Goal: Task Accomplishment & Management: Use online tool/utility

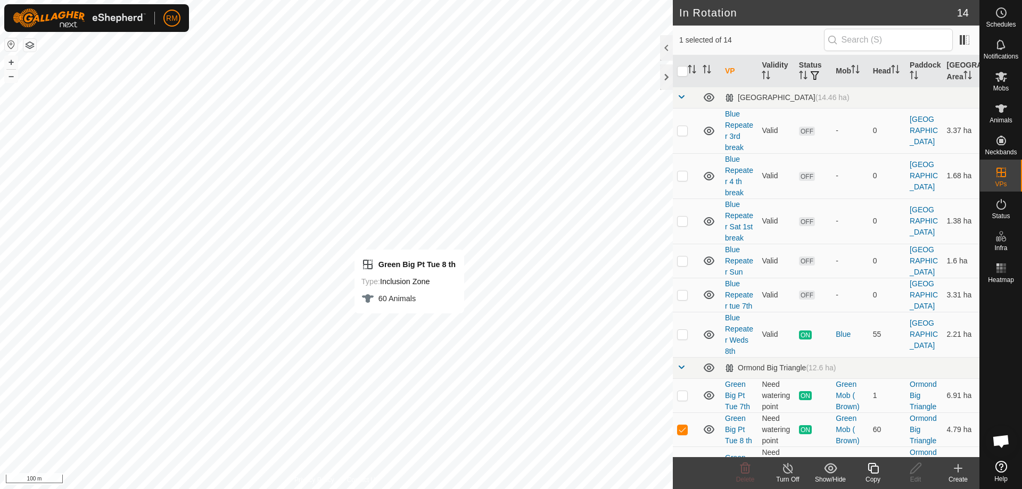
checkbox input "true"
checkbox input "false"
checkbox input "true"
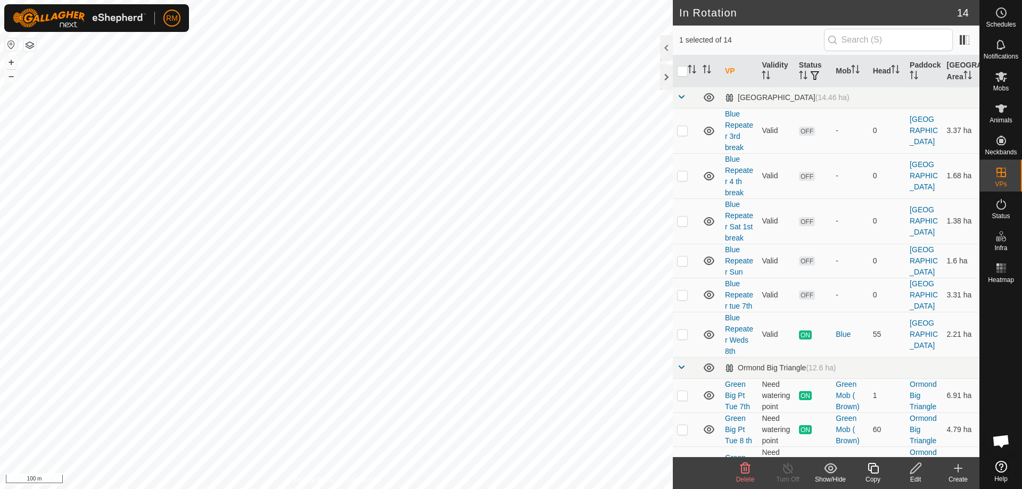
checkbox input "false"
click at [877, 473] on icon at bounding box center [873, 468] width 11 height 11
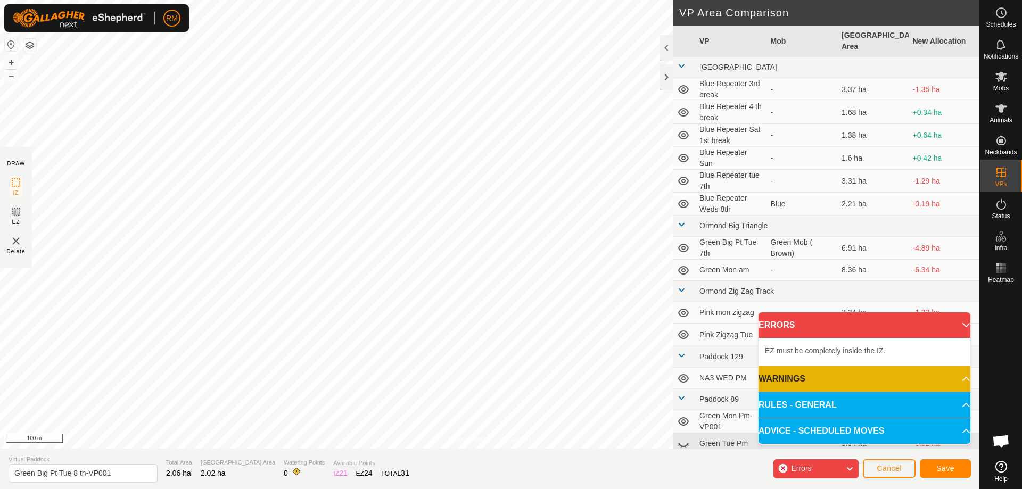
click at [14, 241] on img at bounding box center [16, 241] width 13 height 13
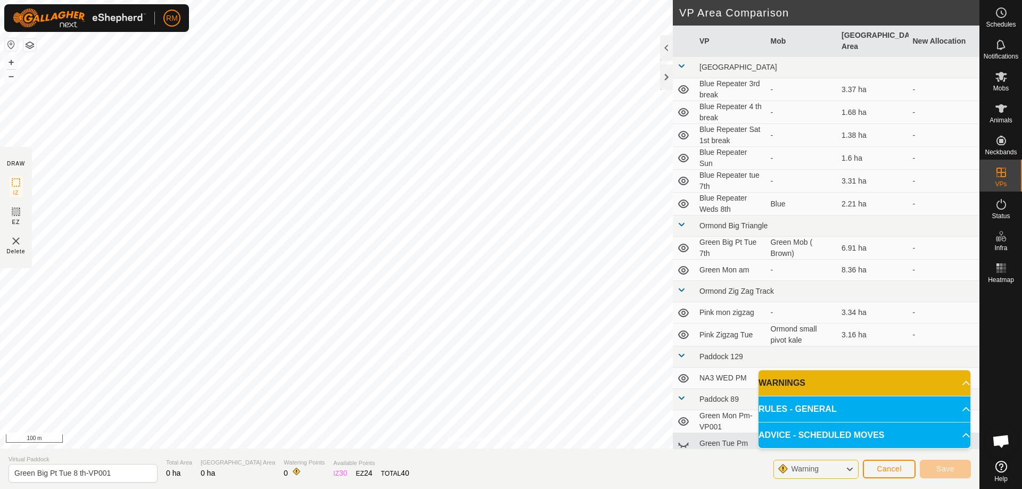
click at [14, 240] on img at bounding box center [16, 241] width 13 height 13
click at [889, 472] on span "Cancel" at bounding box center [889, 469] width 25 height 9
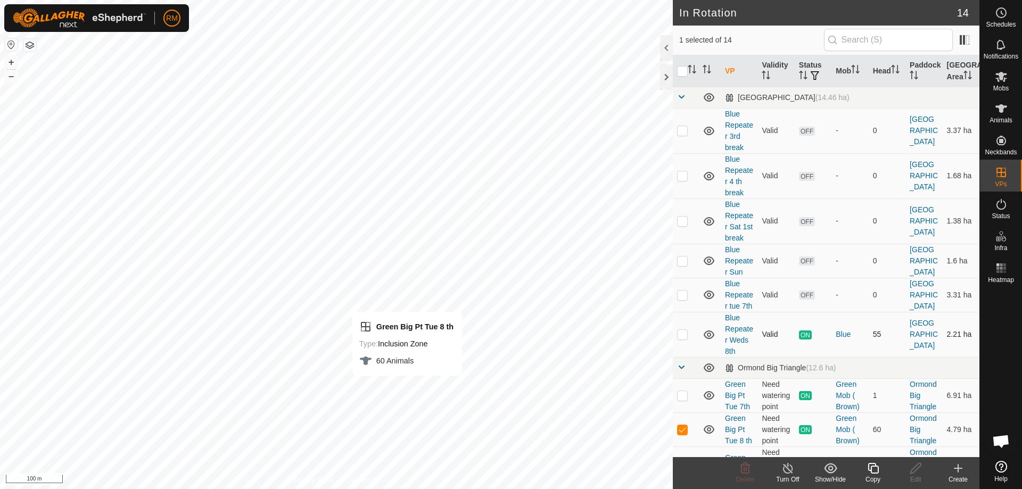
checkbox input "false"
checkbox input "true"
checkbox input "false"
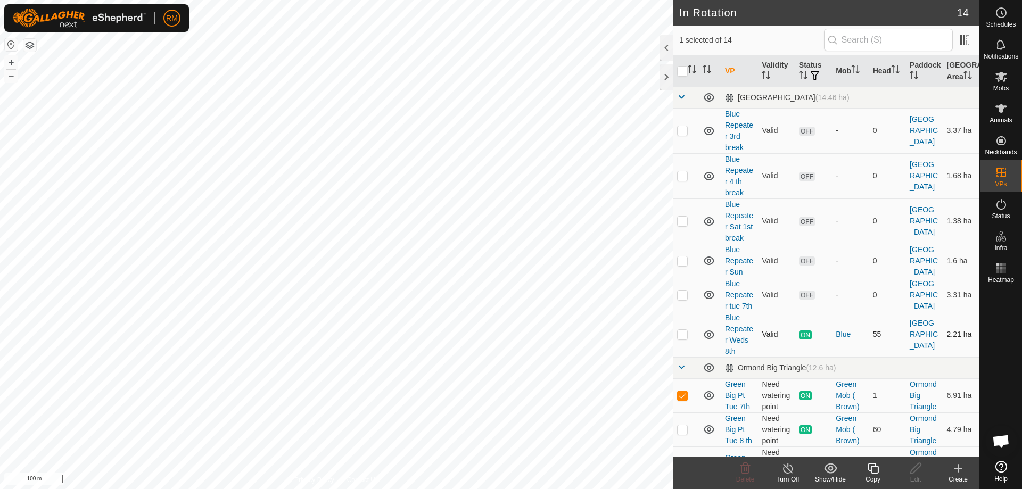
checkbox input "false"
checkbox input "true"
checkbox input "false"
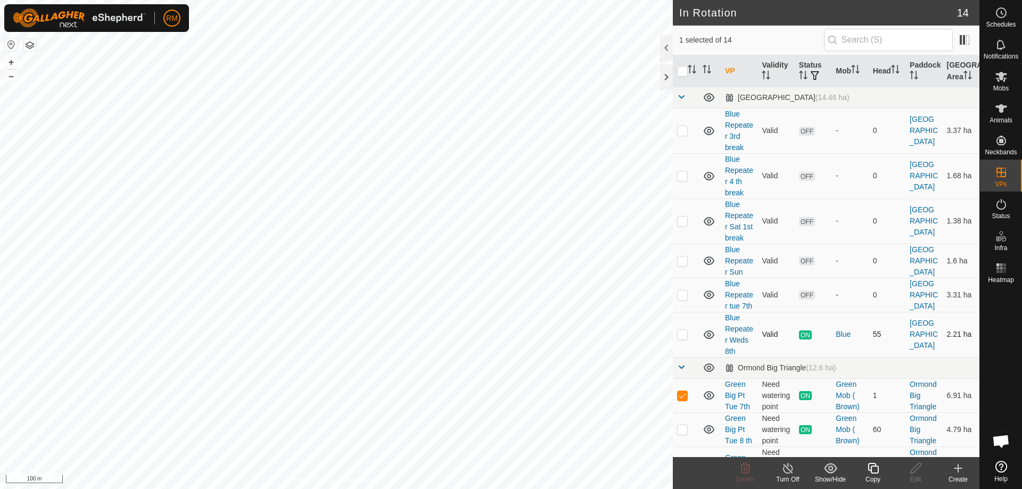
checkbox input "true"
checkbox input "false"
click at [959, 470] on icon at bounding box center [958, 468] width 13 height 13
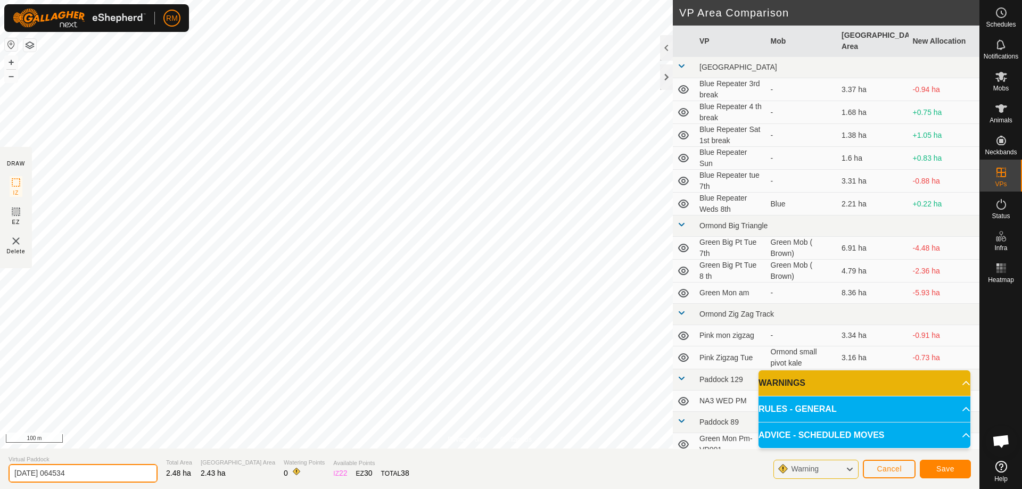
click at [98, 469] on input "[DATE] 064534" at bounding box center [83, 473] width 149 height 19
type input "2"
type input "Green thur"
click at [945, 470] on span "Save" at bounding box center [945, 469] width 18 height 9
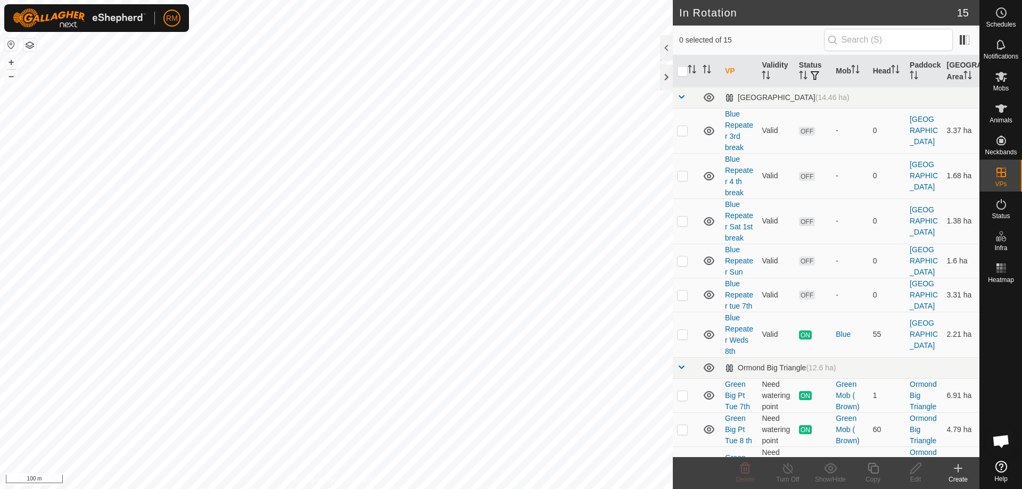
checkbox input "true"
checkbox input "false"
checkbox input "true"
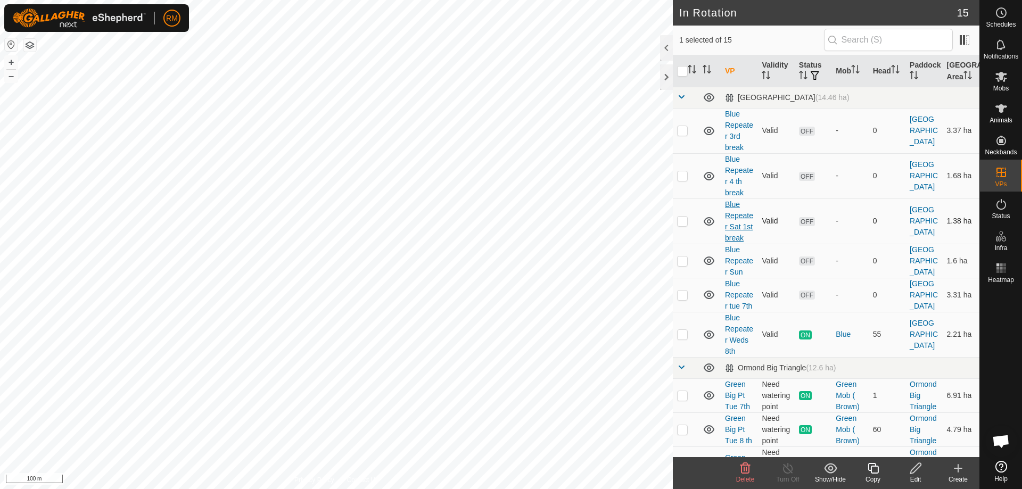
checkbox input "true"
checkbox input "false"
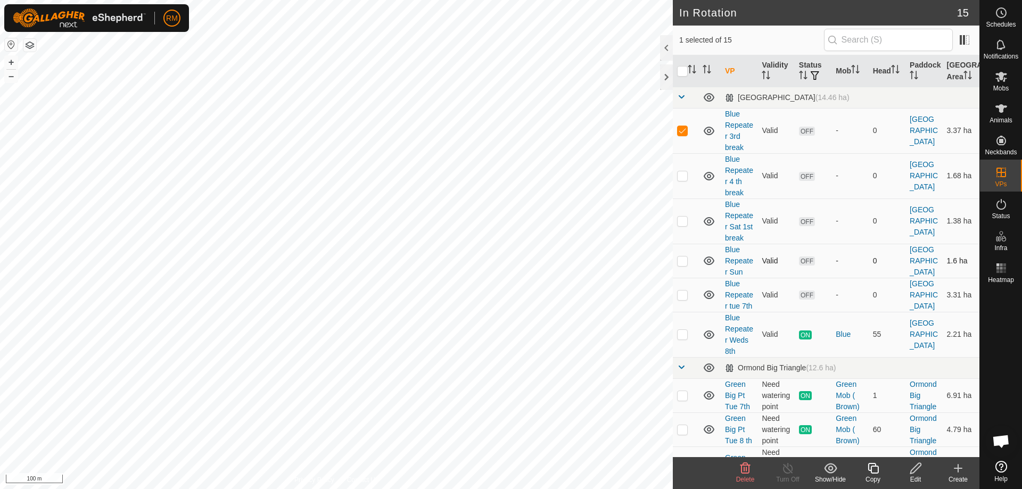
checkbox input "true"
click at [873, 470] on icon at bounding box center [872, 468] width 13 height 13
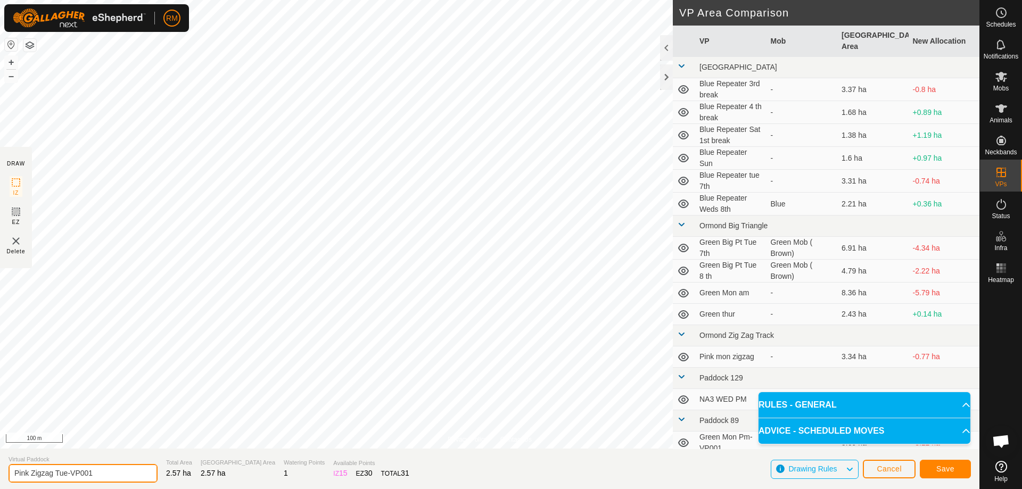
click at [110, 471] on input "Pink Zigzag Tue-VP001" at bounding box center [83, 473] width 149 height 19
type input "Pink Zigzag Thur"
click at [935, 468] on button "Save" at bounding box center [945, 469] width 51 height 19
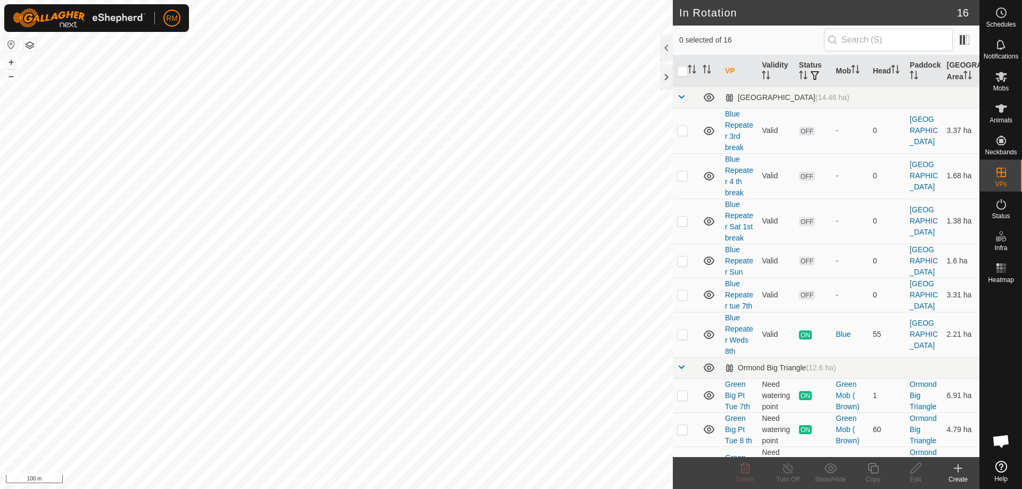
checkbox input "true"
checkbox input "false"
checkbox input "true"
checkbox input "false"
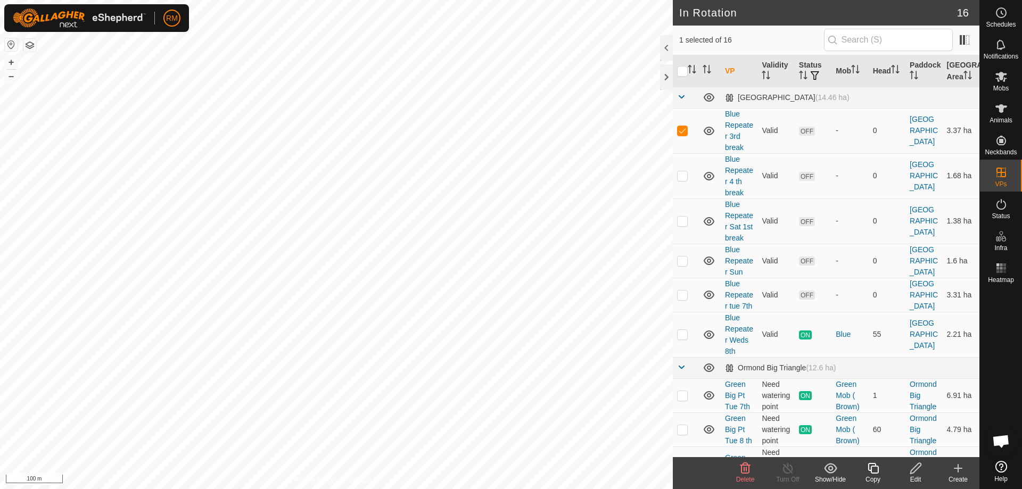
checkbox input "false"
click at [1004, 75] on icon at bounding box center [1001, 76] width 13 height 13
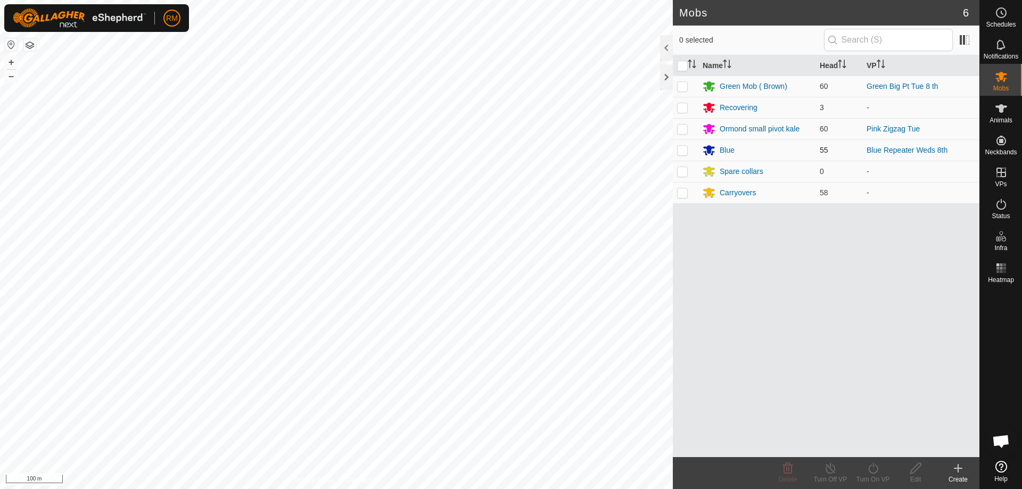
click at [678, 148] on p-checkbox at bounding box center [682, 150] width 11 height 9
checkbox input "true"
click at [872, 473] on icon at bounding box center [872, 468] width 13 height 13
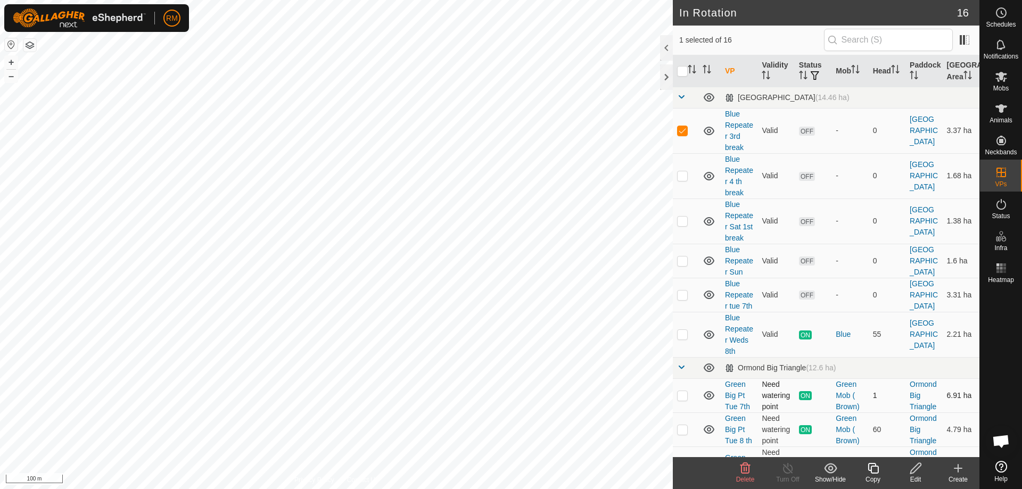
checkbox input "false"
checkbox input "true"
checkbox input "false"
checkbox input "true"
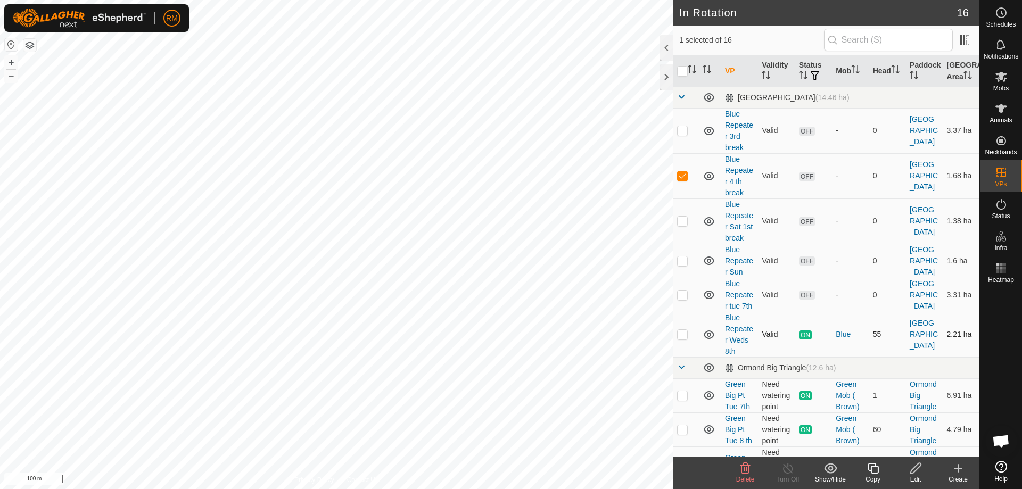
checkbox input "false"
click at [747, 471] on icon at bounding box center [745, 468] width 13 height 13
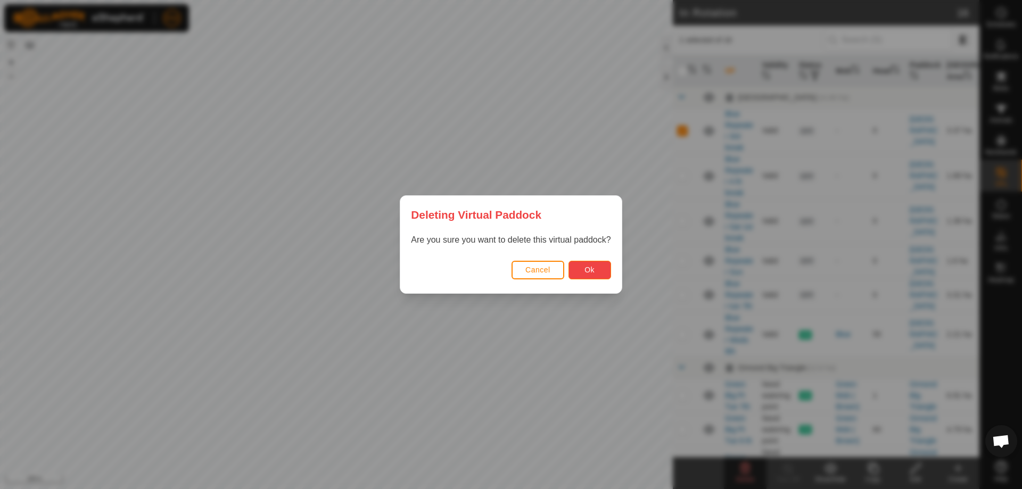
click at [584, 267] on button "Ok" at bounding box center [589, 270] width 43 height 19
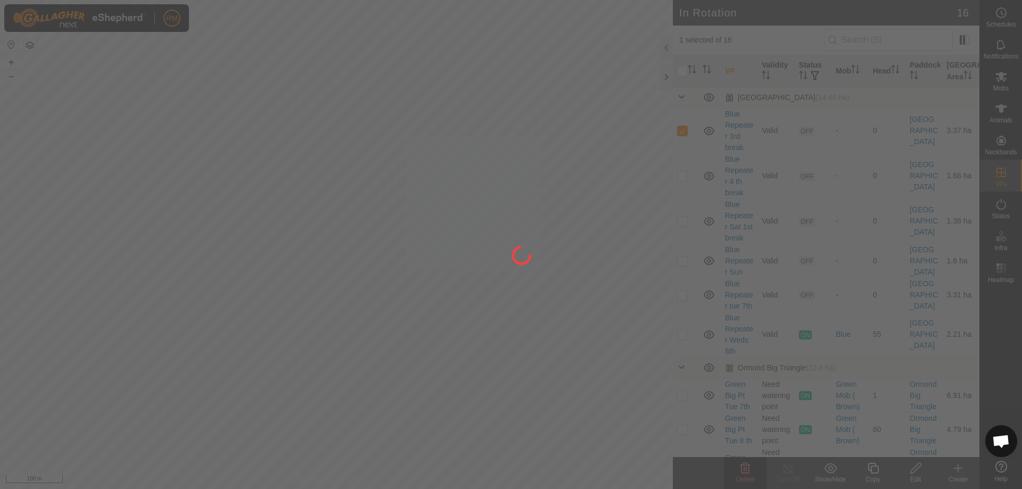
checkbox input "false"
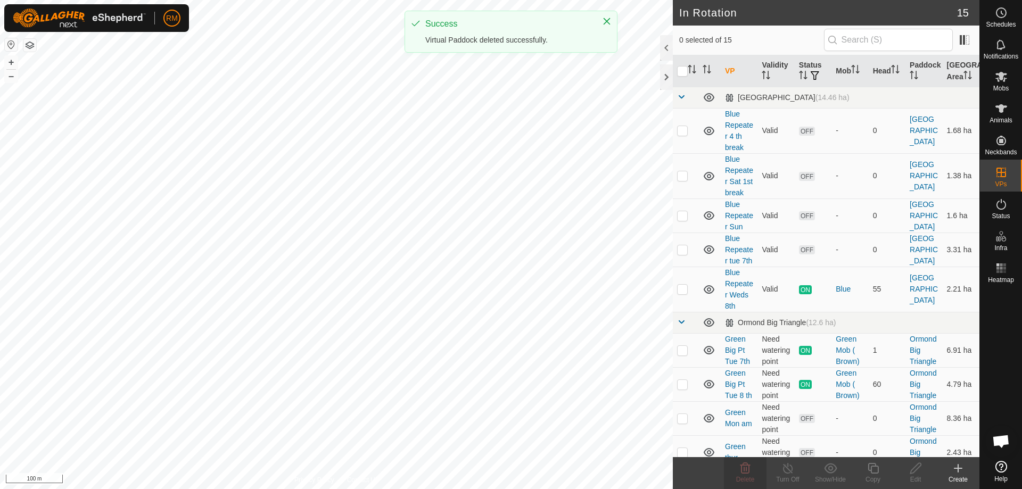
checkbox input "true"
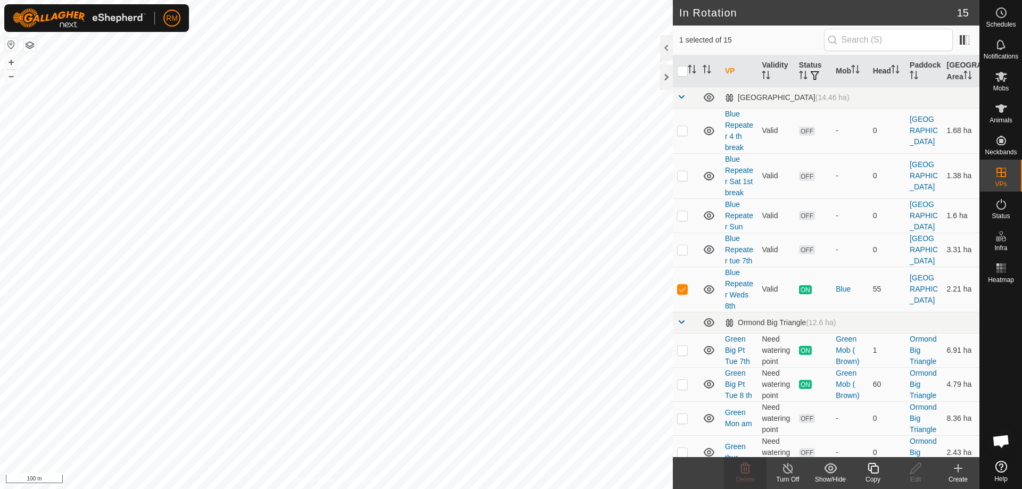
click at [873, 470] on icon at bounding box center [872, 468] width 13 height 13
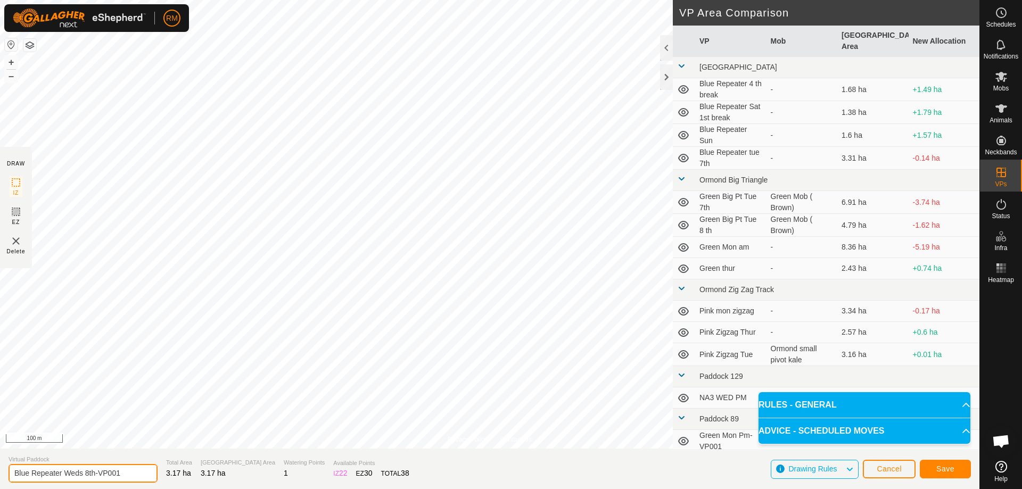
click at [133, 474] on input "Blue Repeater Weds 8th-VP001" at bounding box center [83, 473] width 149 height 19
type input "Blue Repeater Thur"
click at [945, 466] on span "Save" at bounding box center [945, 469] width 18 height 9
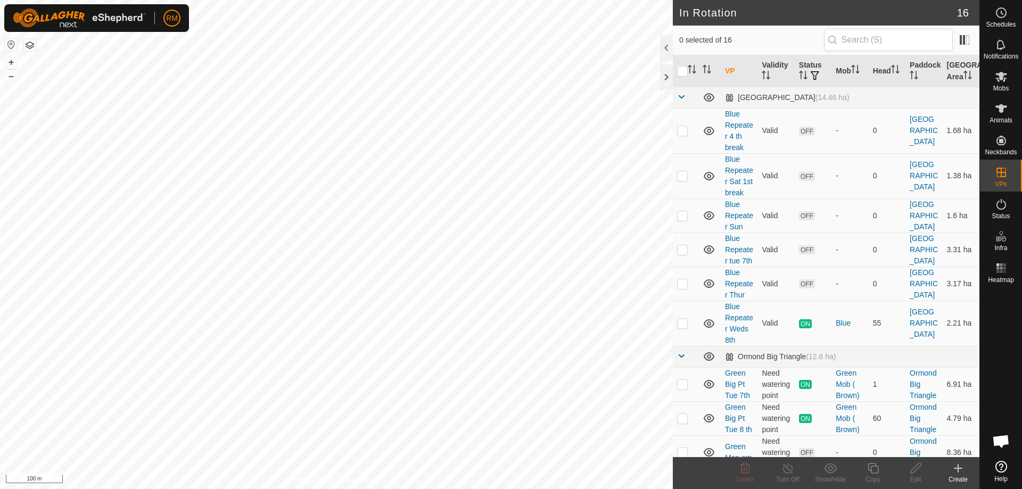
checkbox input "true"
click at [997, 80] on icon at bounding box center [1001, 77] width 12 height 10
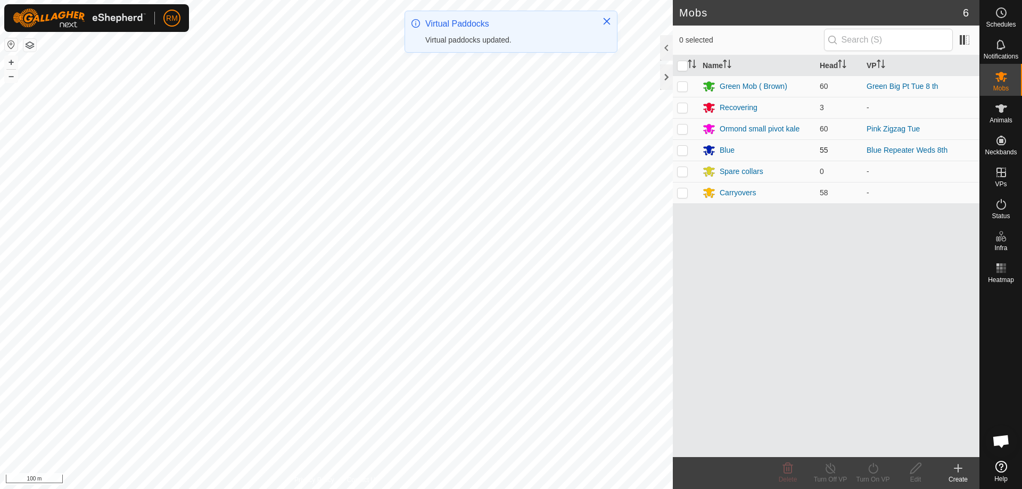
click at [682, 150] on p-checkbox at bounding box center [682, 150] width 11 height 9
checkbox input "true"
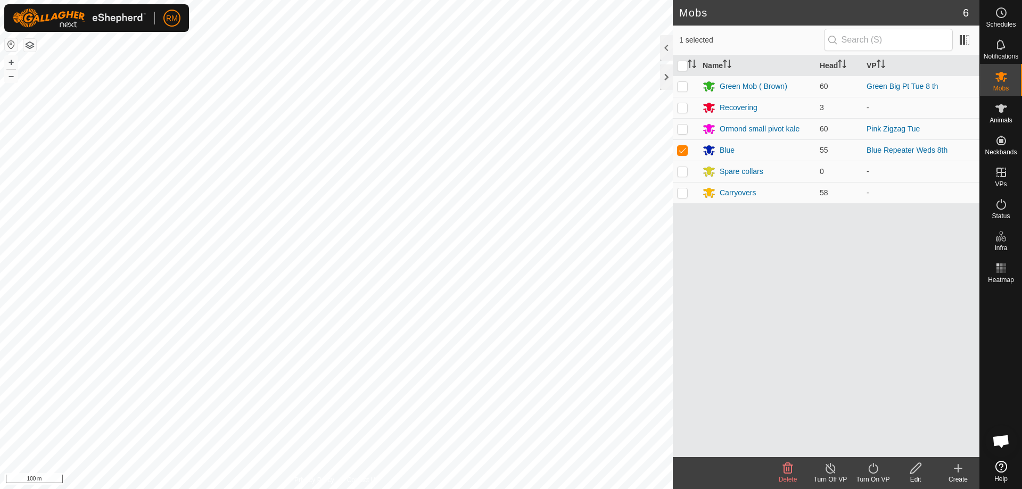
click at [870, 473] on icon at bounding box center [872, 468] width 13 height 13
click at [866, 443] on link "Now" at bounding box center [904, 444] width 105 height 21
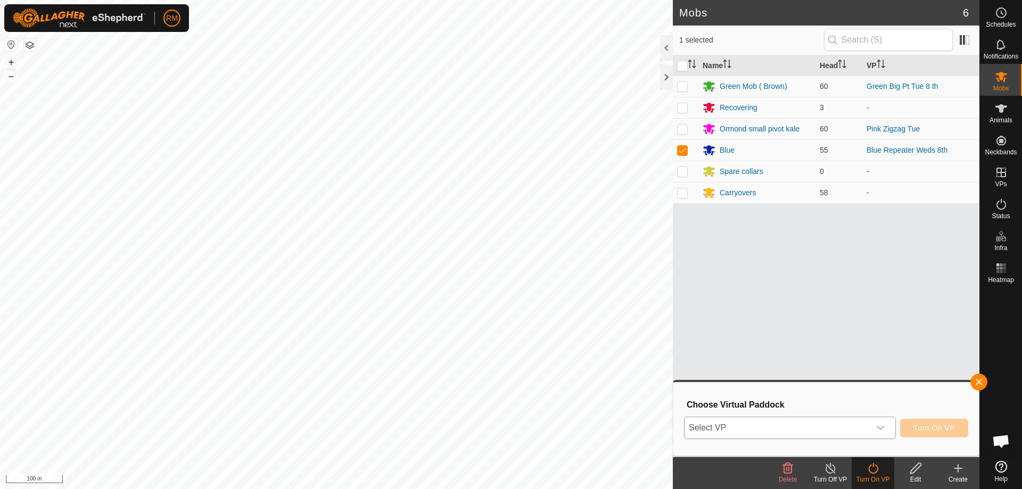
click at [880, 426] on icon "dropdown trigger" at bounding box center [880, 428] width 9 height 9
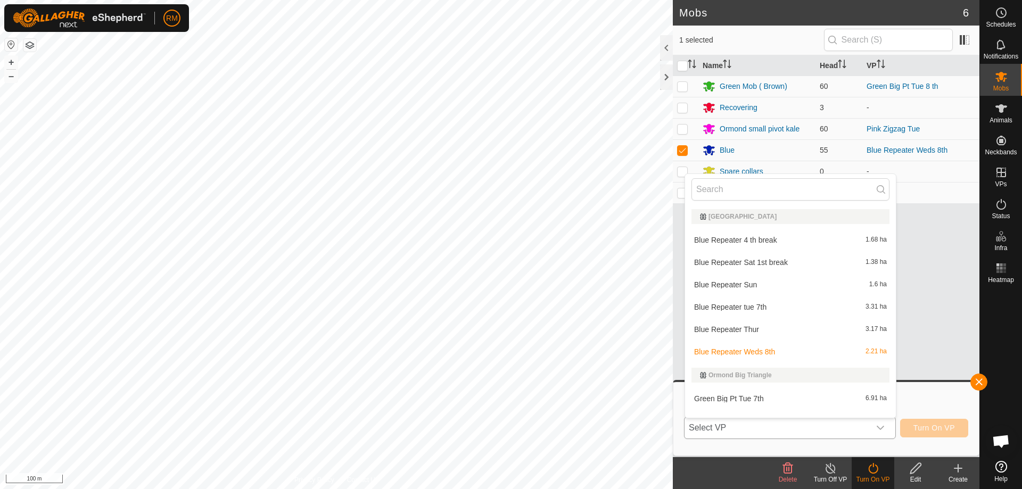
scroll to position [14, 0]
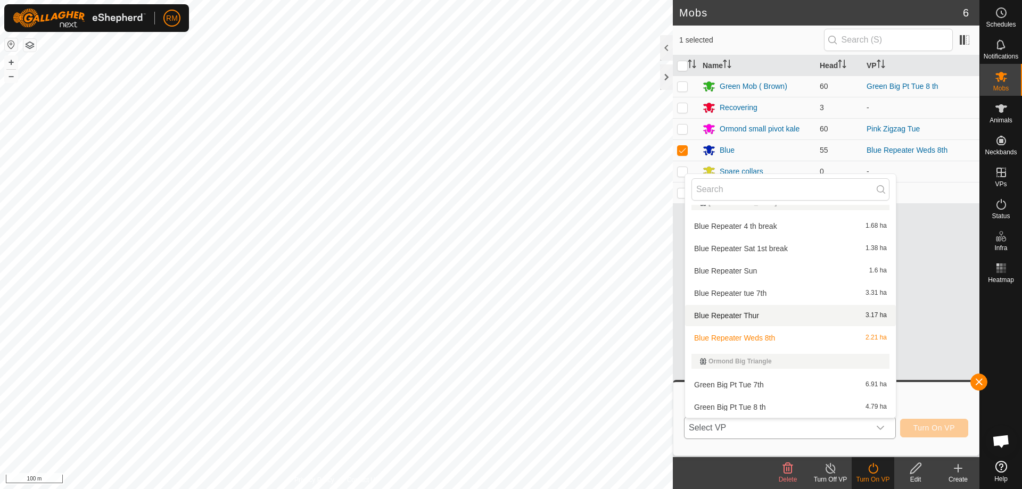
click at [751, 312] on li "Blue Repeater Thur 3.17 ha" at bounding box center [790, 315] width 211 height 21
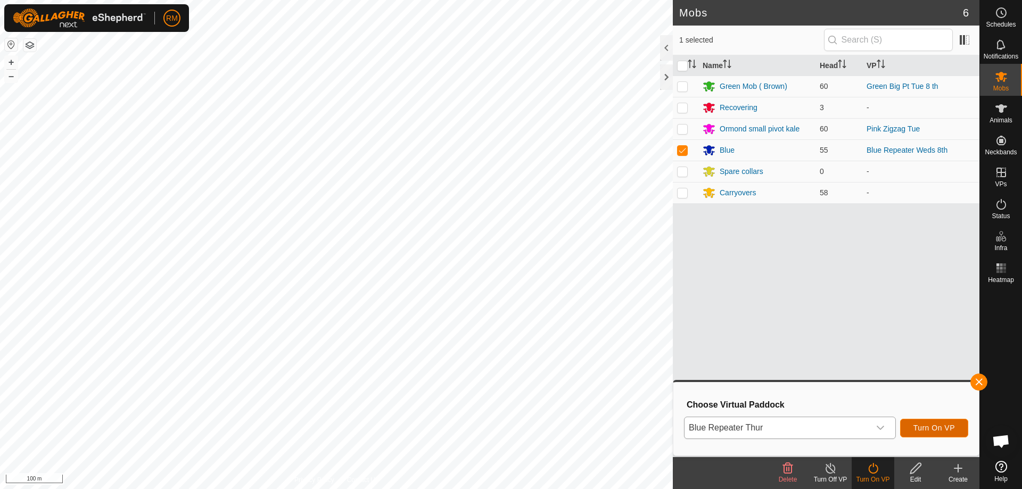
click at [951, 426] on span "Turn On VP" at bounding box center [934, 428] width 42 height 9
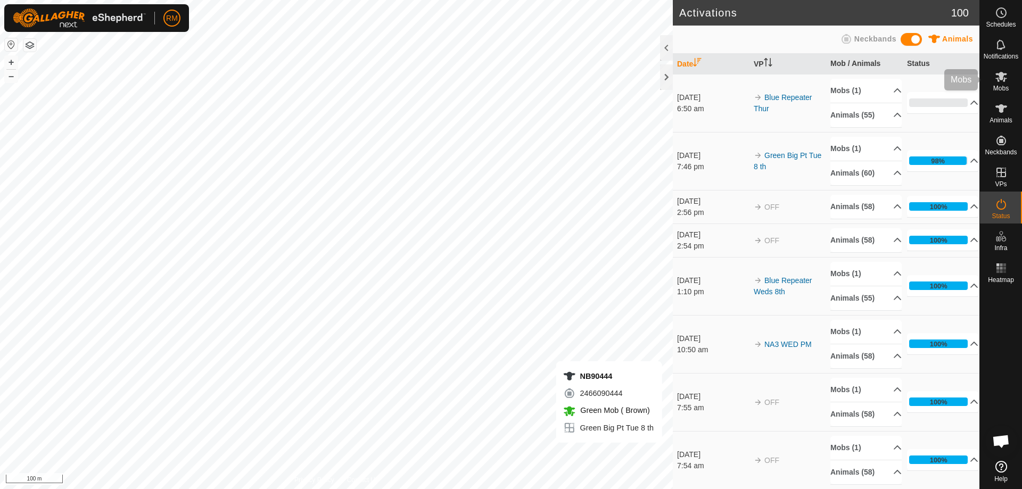
click at [1001, 81] on icon at bounding box center [1001, 76] width 13 height 13
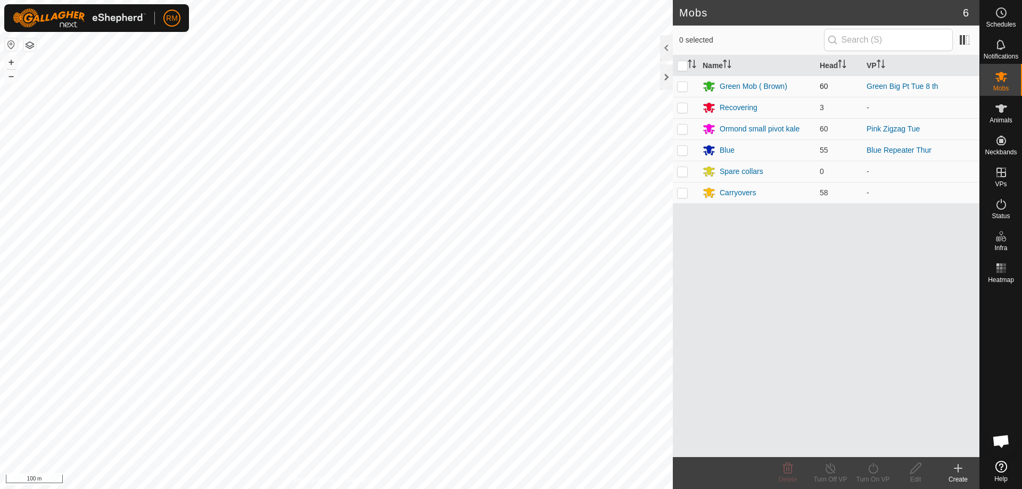
click at [685, 85] on p-checkbox at bounding box center [682, 86] width 11 height 9
checkbox input "true"
click at [872, 467] on icon at bounding box center [872, 468] width 13 height 13
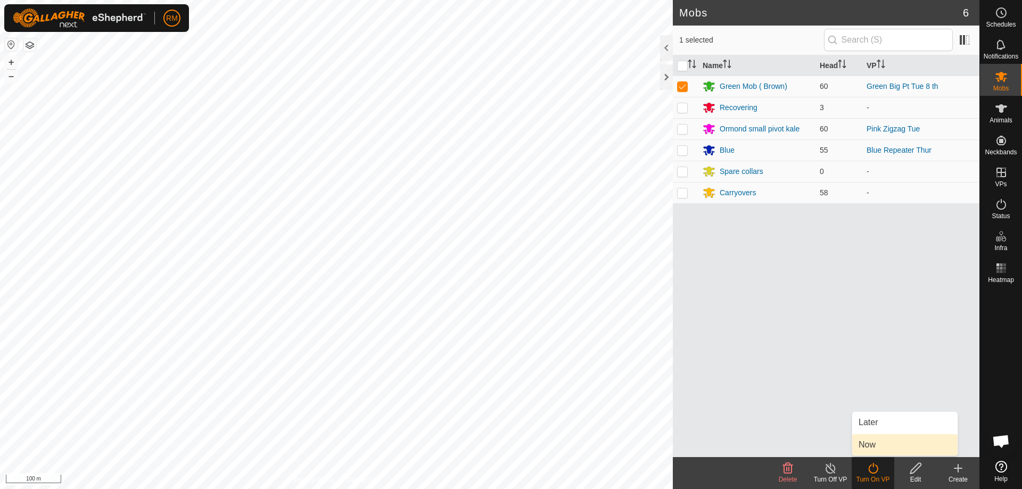
click at [899, 448] on link "Now" at bounding box center [904, 444] width 105 height 21
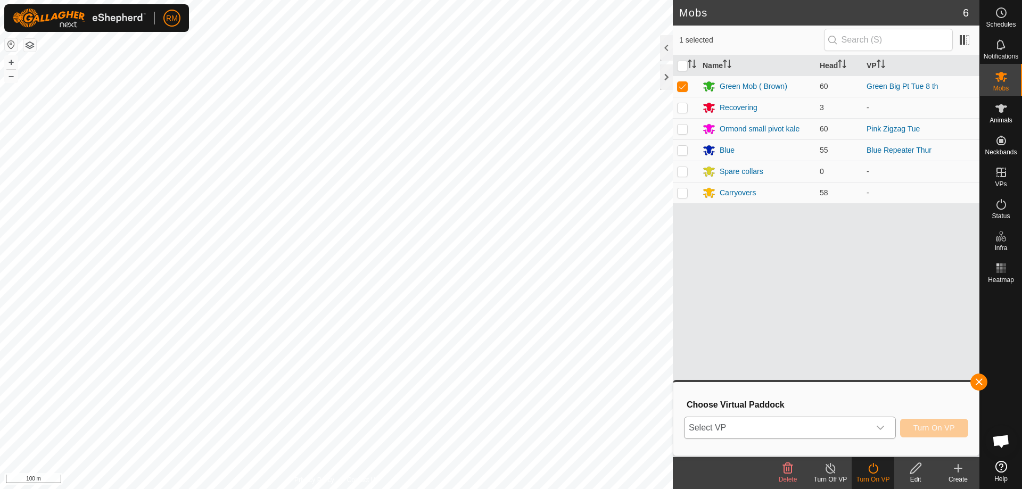
click at [882, 427] on icon "dropdown trigger" at bounding box center [880, 428] width 7 height 4
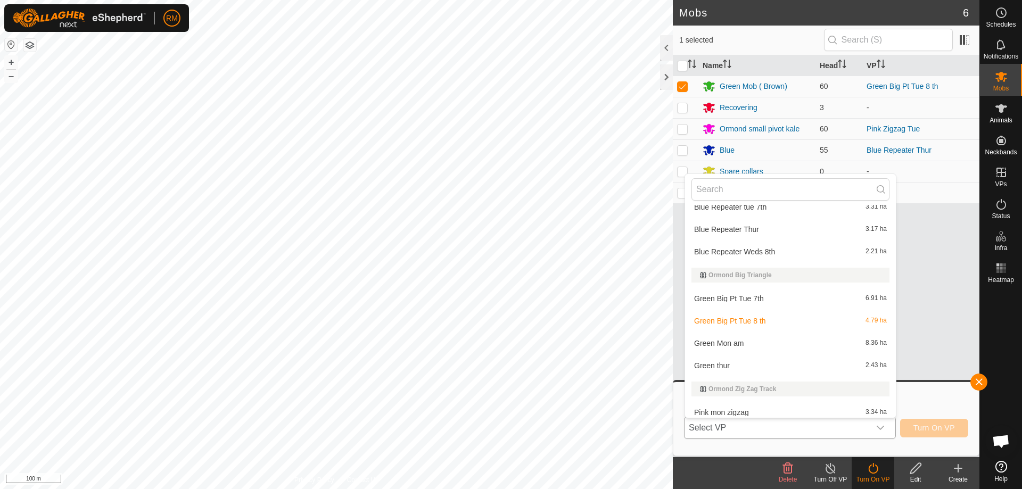
scroll to position [101, 0]
click at [737, 367] on li "Green thur 2.43 ha" at bounding box center [790, 364] width 211 height 21
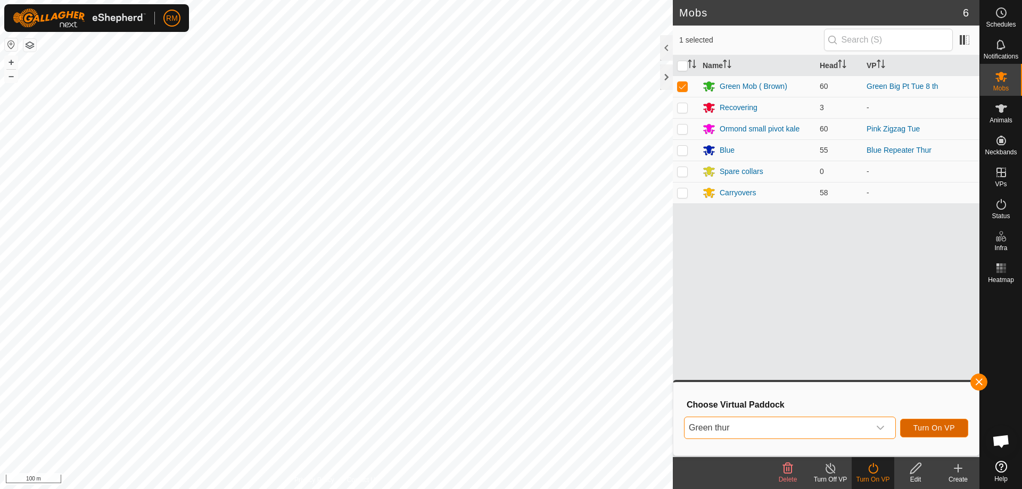
click at [929, 425] on span "Turn On VP" at bounding box center [934, 428] width 42 height 9
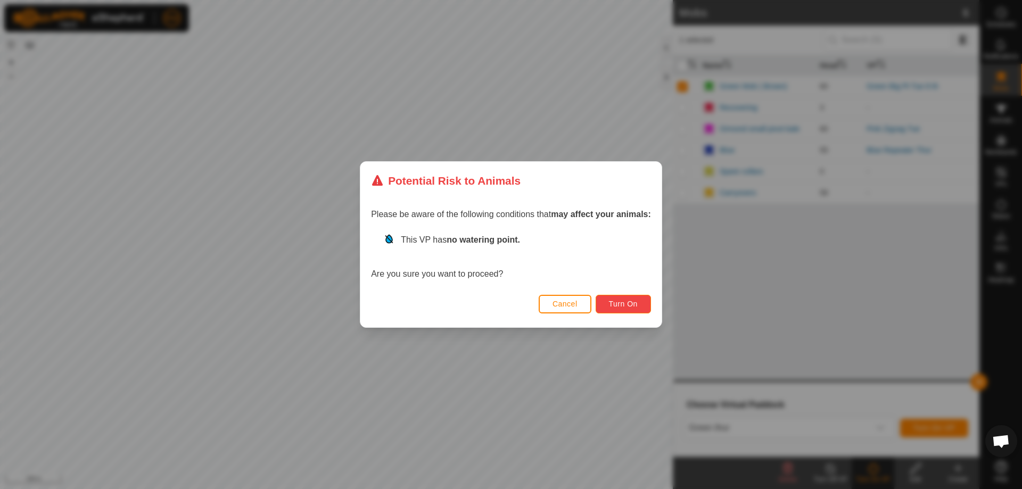
click at [619, 305] on span "Turn On" at bounding box center [623, 304] width 29 height 9
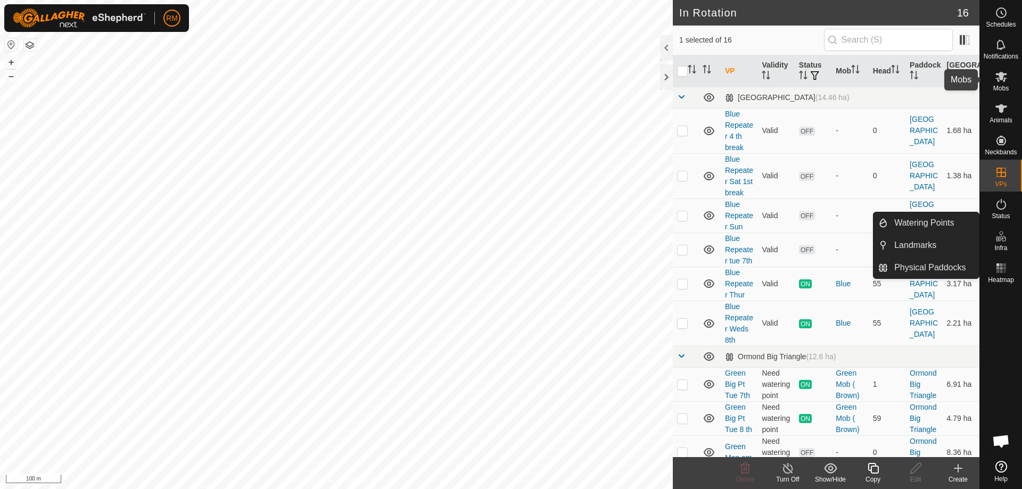
click at [1005, 79] on icon at bounding box center [1001, 77] width 12 height 10
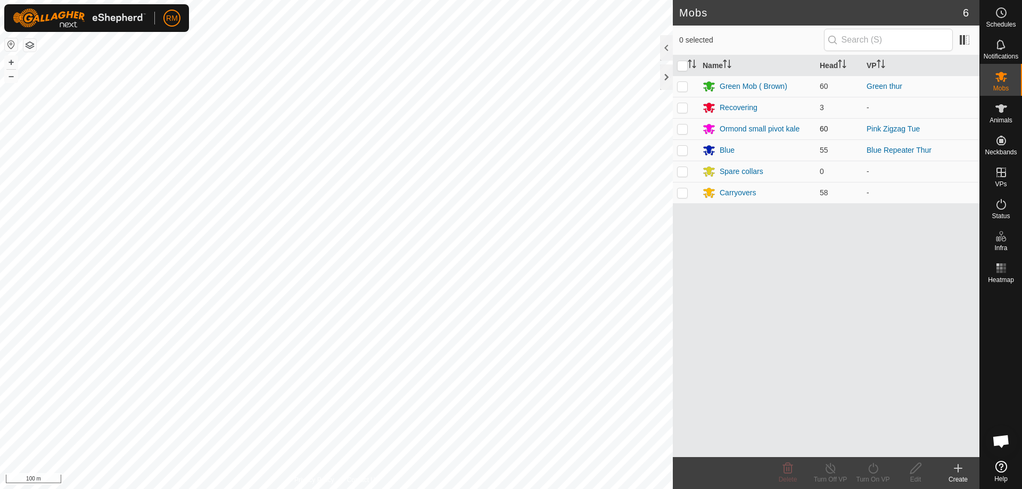
click at [684, 129] on p-checkbox at bounding box center [682, 129] width 11 height 9
checkbox input "true"
click at [875, 473] on icon at bounding box center [873, 468] width 10 height 11
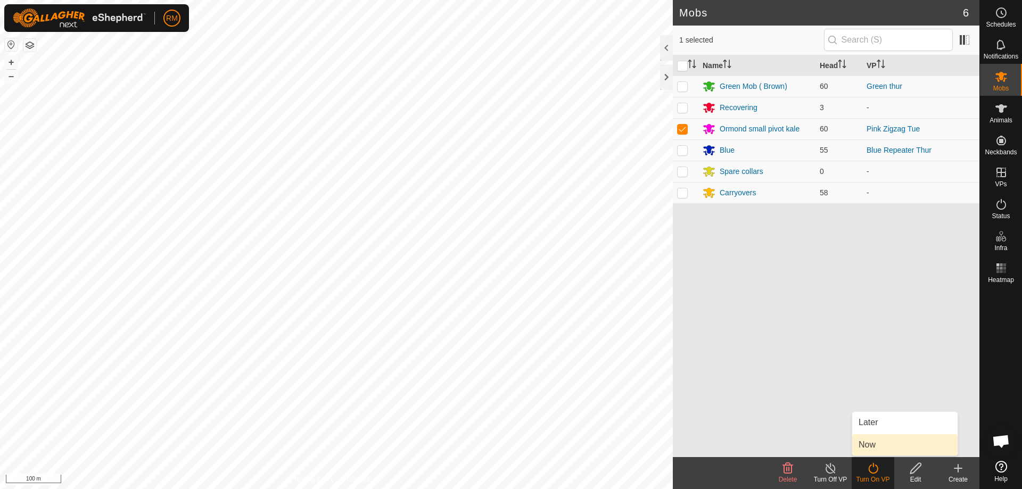
click at [882, 448] on link "Now" at bounding box center [904, 444] width 105 height 21
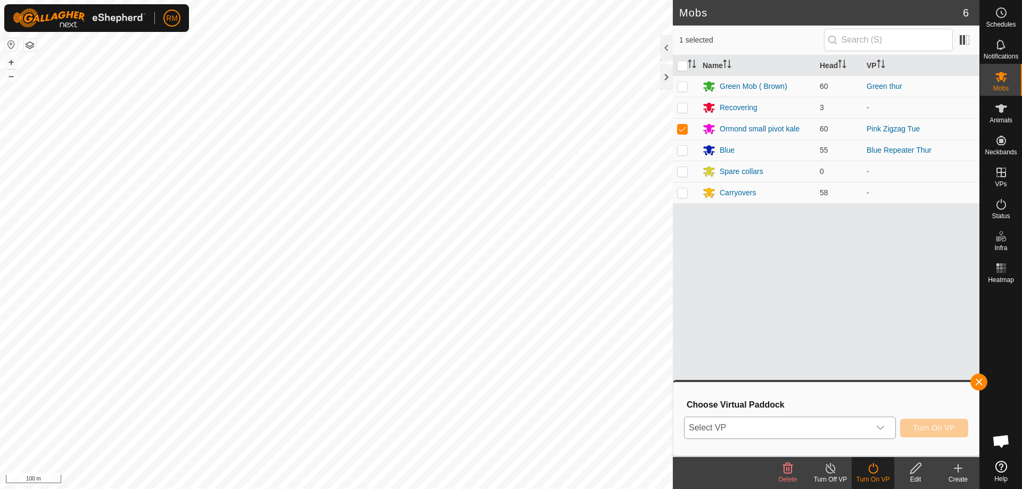
click at [881, 425] on icon "dropdown trigger" at bounding box center [880, 428] width 9 height 9
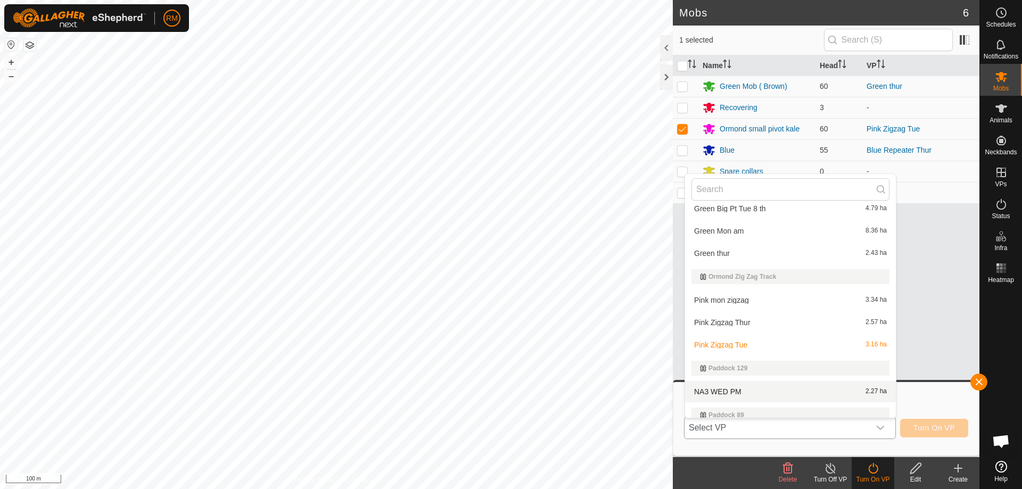
scroll to position [214, 0]
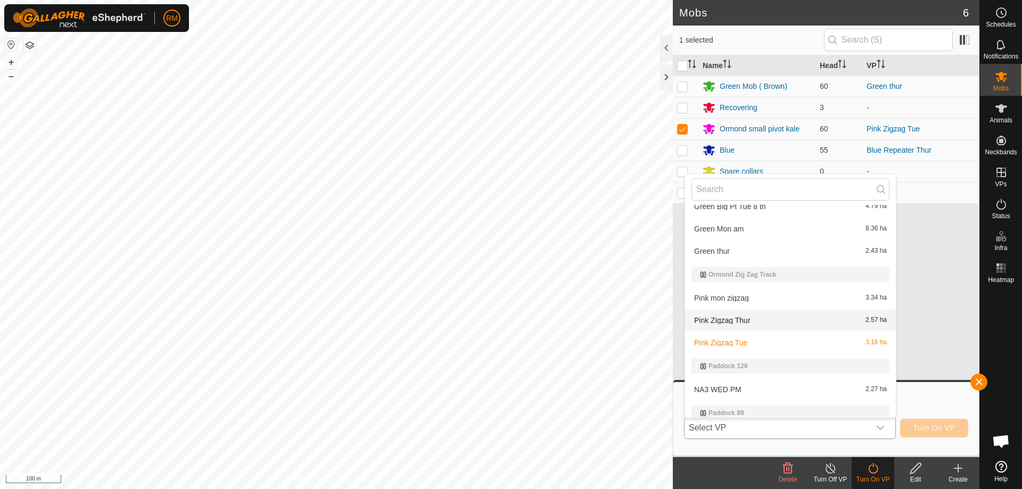
click at [740, 321] on li "Pink Zigzag Thur 2.57 ha" at bounding box center [790, 320] width 211 height 21
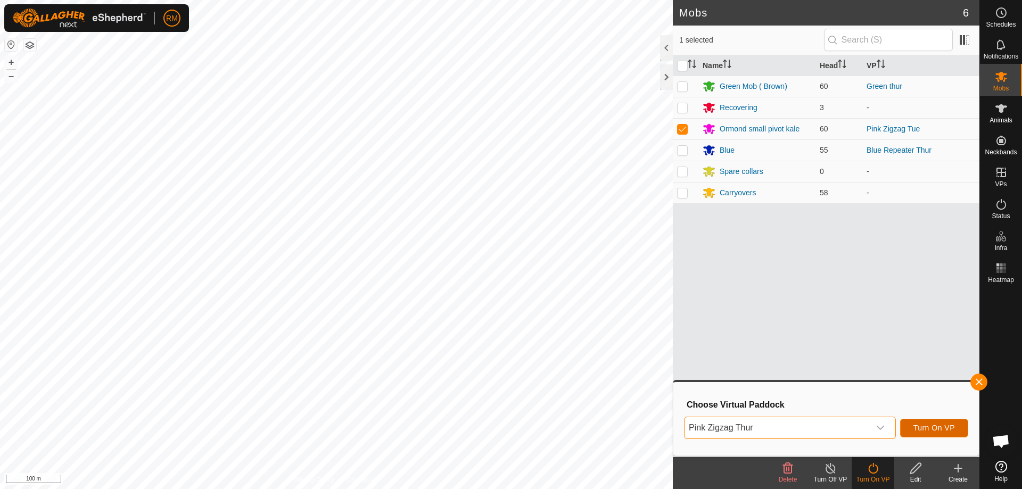
click at [928, 428] on span "Turn On VP" at bounding box center [934, 428] width 42 height 9
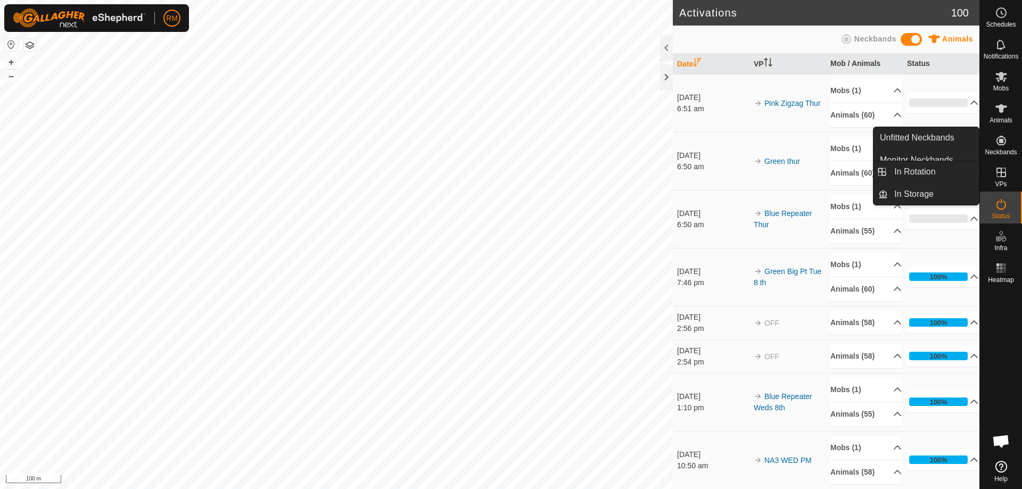
click at [999, 174] on link "In Rotation" at bounding box center [975, 172] width 91 height 21
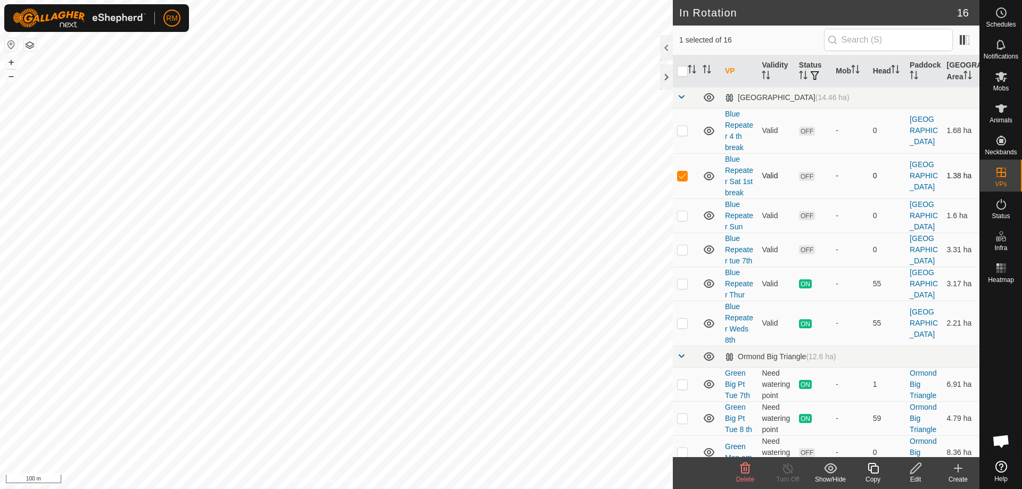
click at [707, 180] on icon at bounding box center [709, 176] width 13 height 13
checkbox input "false"
checkbox input "true"
checkbox input "false"
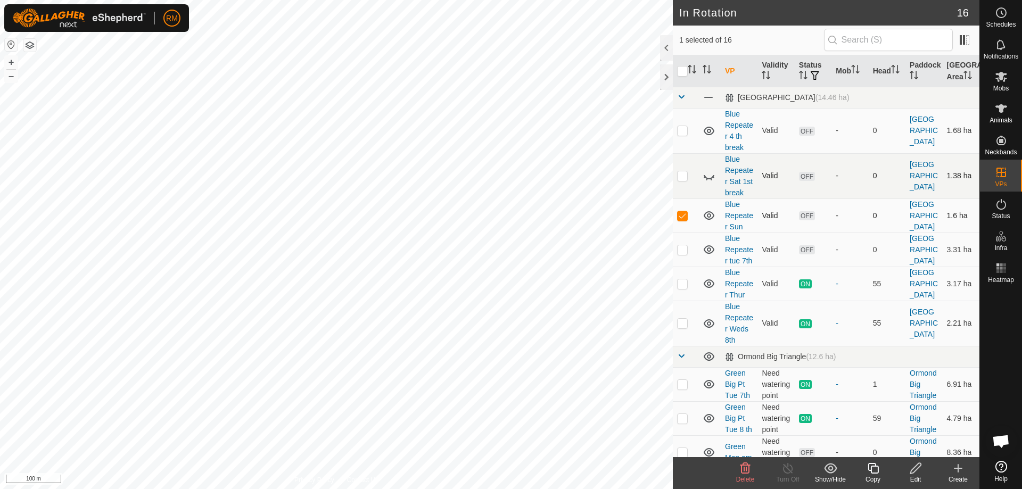
click at [708, 220] on icon at bounding box center [709, 215] width 11 height 9
click at [708, 222] on icon at bounding box center [709, 215] width 13 height 13
click at [708, 220] on icon at bounding box center [709, 215] width 11 height 9
click at [706, 182] on icon at bounding box center [709, 176] width 13 height 13
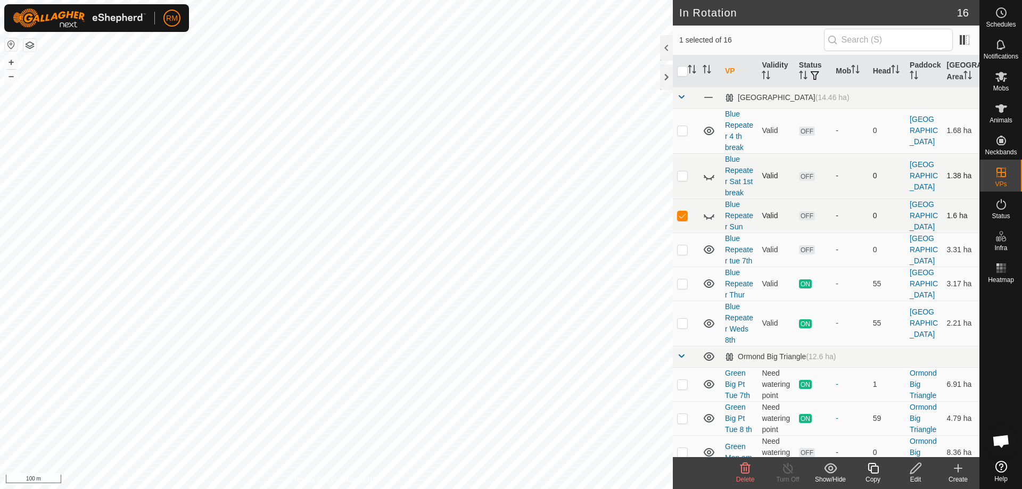
click at [708, 183] on icon at bounding box center [709, 176] width 13 height 13
click at [708, 180] on icon at bounding box center [709, 176] width 11 height 9
click at [708, 222] on icon at bounding box center [709, 215] width 13 height 13
click at [745, 466] on icon at bounding box center [745, 468] width 13 height 13
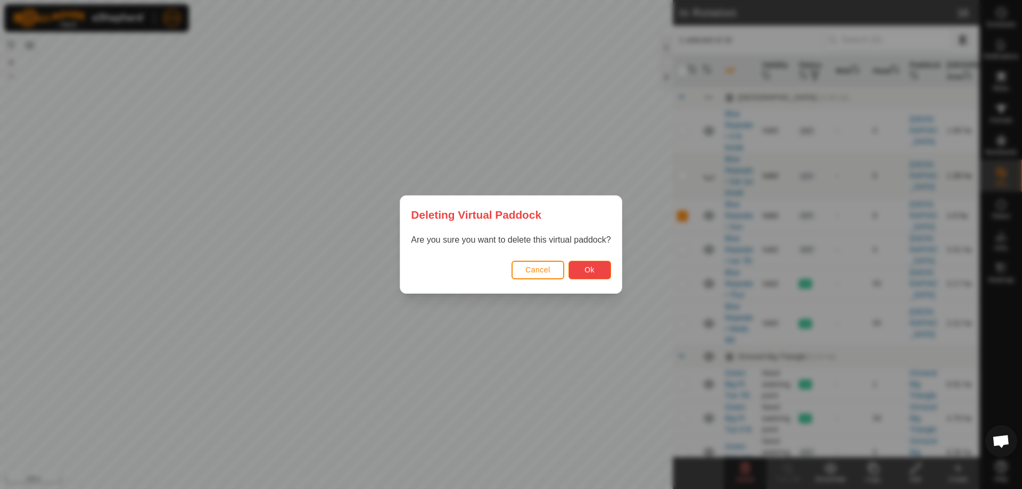
click at [592, 262] on button "Ok" at bounding box center [589, 270] width 43 height 19
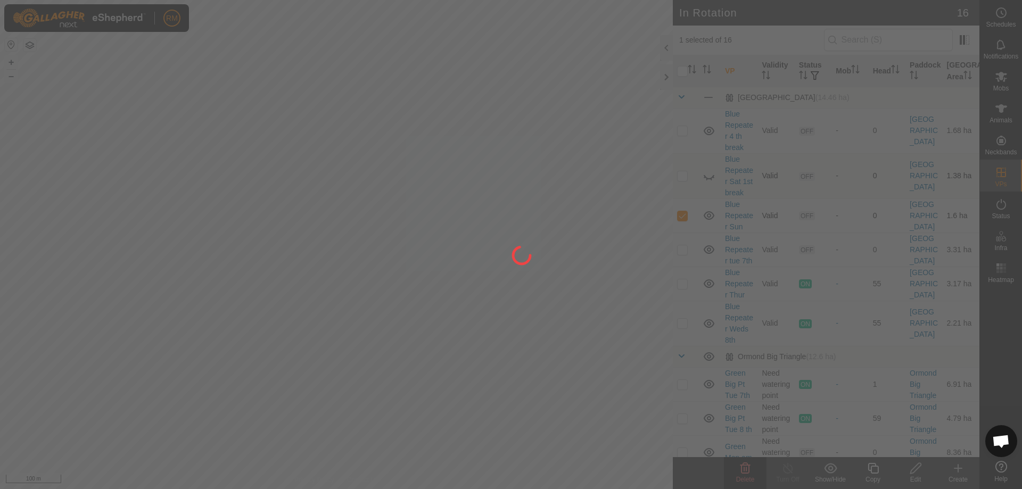
checkbox input "false"
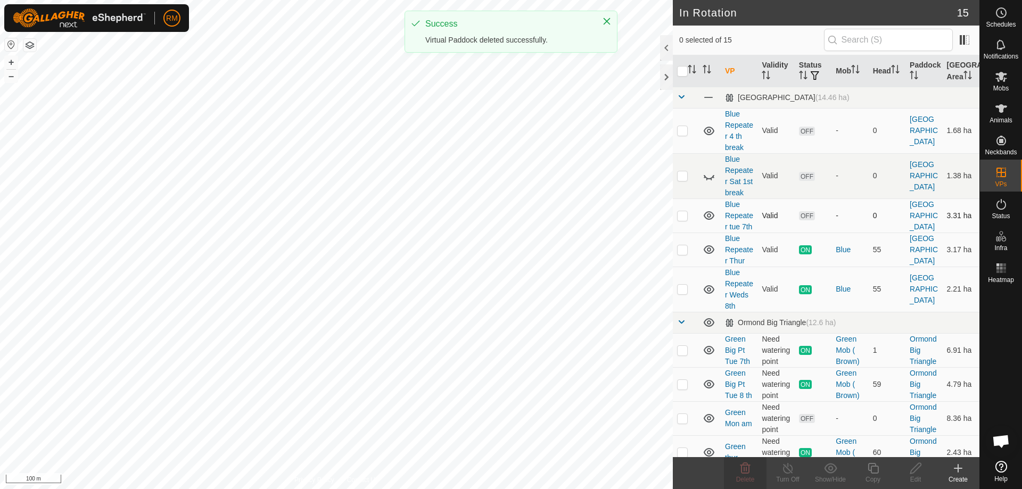
click at [680, 220] on p-checkbox at bounding box center [682, 215] width 11 height 9
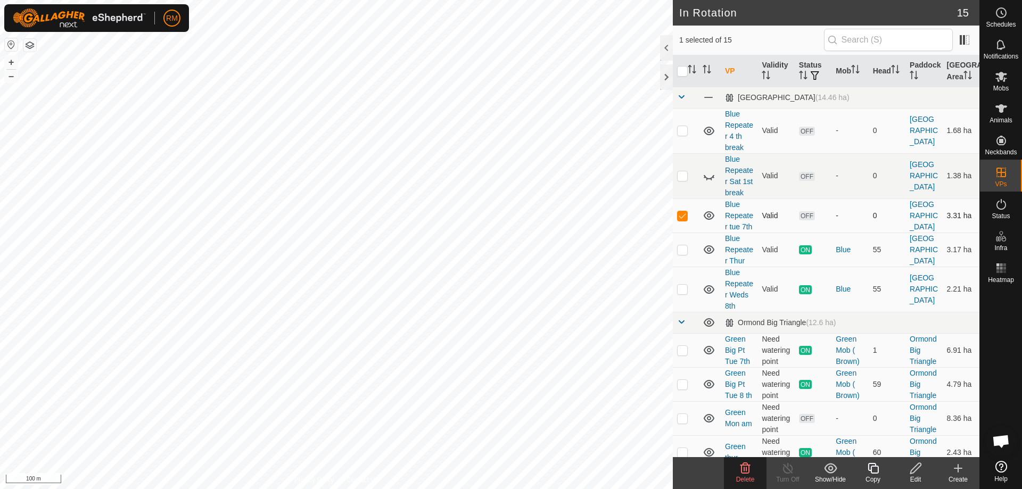
click at [680, 220] on p-checkbox at bounding box center [682, 215] width 11 height 9
click at [685, 220] on p-checkbox at bounding box center [682, 215] width 11 height 9
click at [683, 220] on p-checkbox at bounding box center [682, 215] width 11 height 9
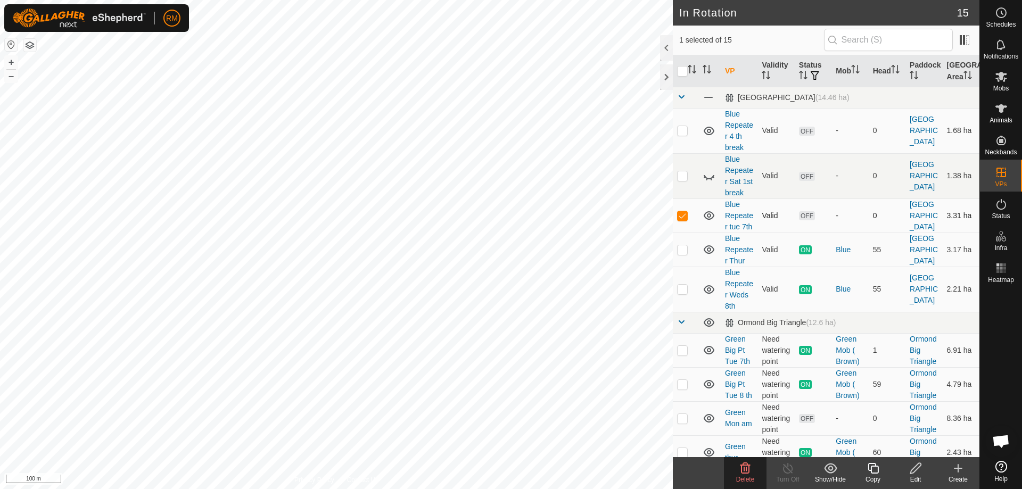
checkbox input "false"
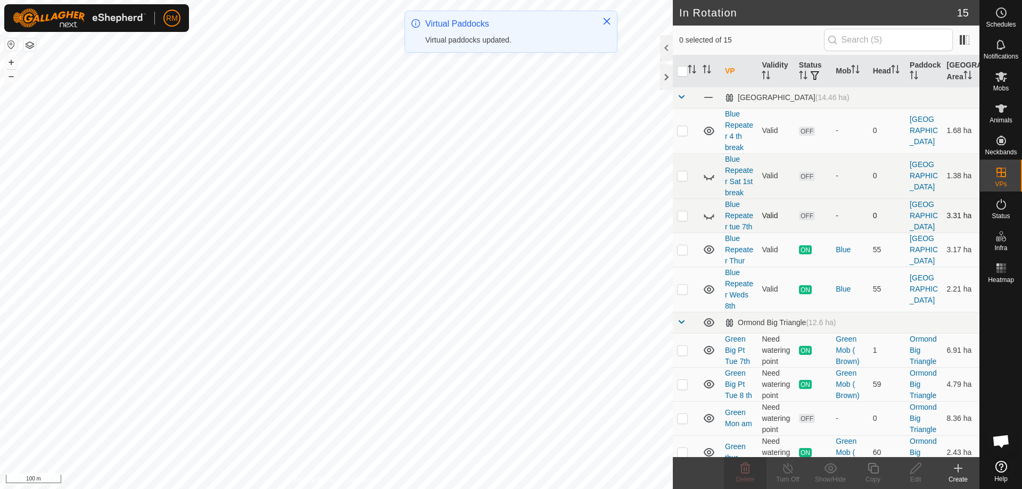
click at [708, 222] on icon at bounding box center [709, 215] width 13 height 13
click at [707, 222] on icon at bounding box center [709, 215] width 13 height 13
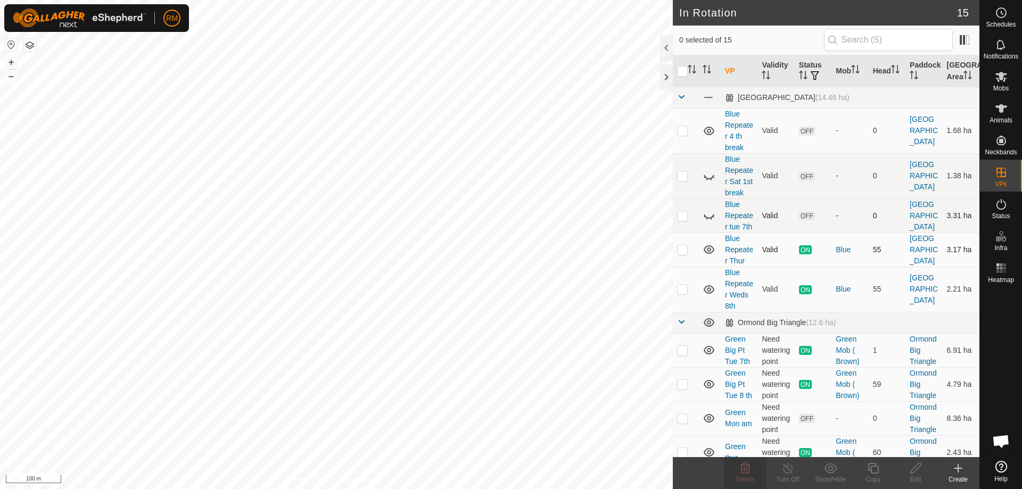
click at [706, 256] on icon at bounding box center [709, 249] width 13 height 13
click at [707, 182] on icon at bounding box center [709, 176] width 13 height 13
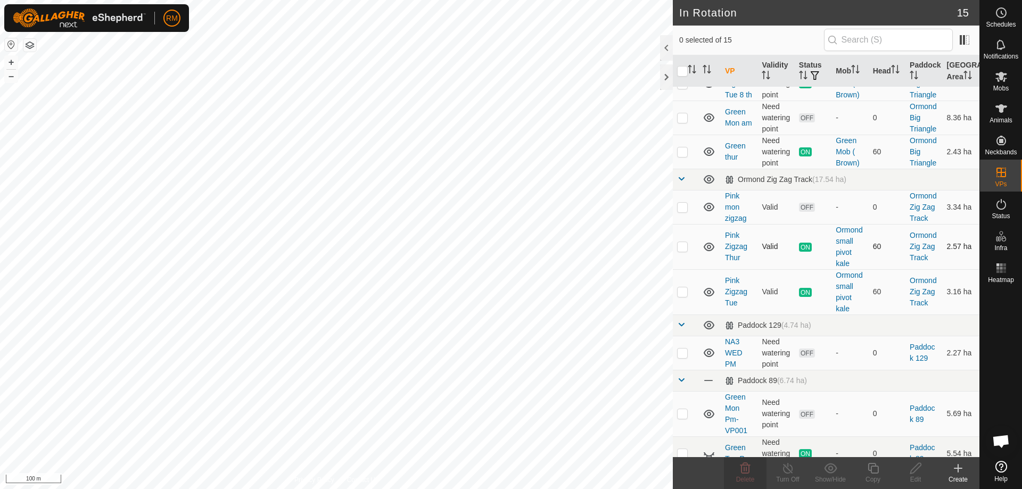
scroll to position [301, 0]
click at [682, 211] on p-checkbox at bounding box center [682, 206] width 11 height 9
checkbox input "false"
click at [710, 213] on icon at bounding box center [709, 206] width 13 height 13
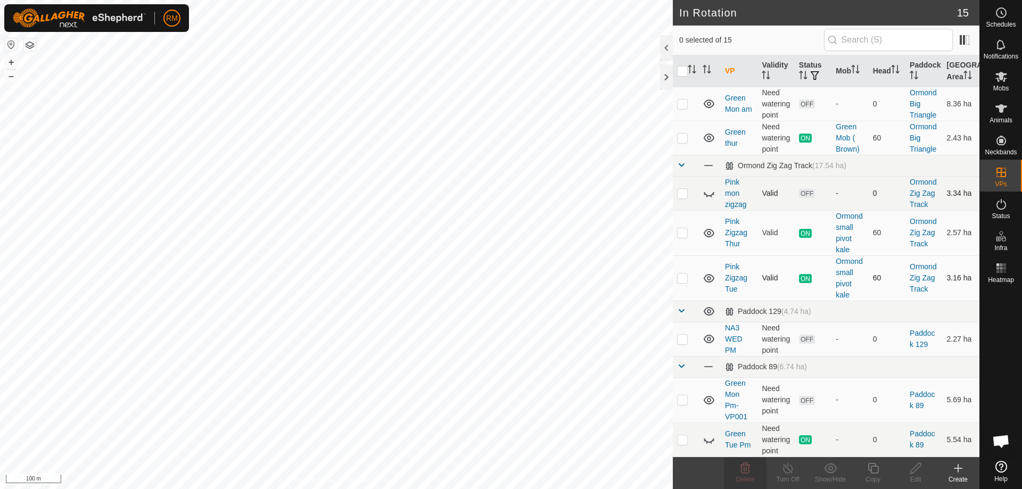
scroll to position [348, 0]
click at [707, 439] on icon at bounding box center [709, 439] width 13 height 13
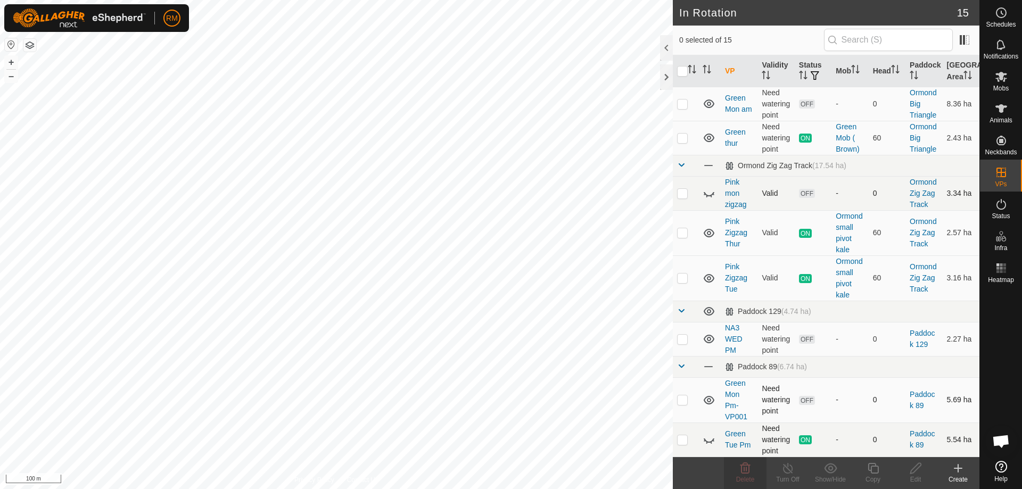
click at [712, 400] on icon at bounding box center [709, 400] width 13 height 13
click at [709, 402] on icon at bounding box center [709, 400] width 13 height 13
click at [709, 402] on icon at bounding box center [709, 400] width 11 height 9
click at [707, 401] on icon at bounding box center [709, 400] width 13 height 13
drag, startPoint x: 714, startPoint y: 401, endPoint x: 714, endPoint y: 409, distance: 8.5
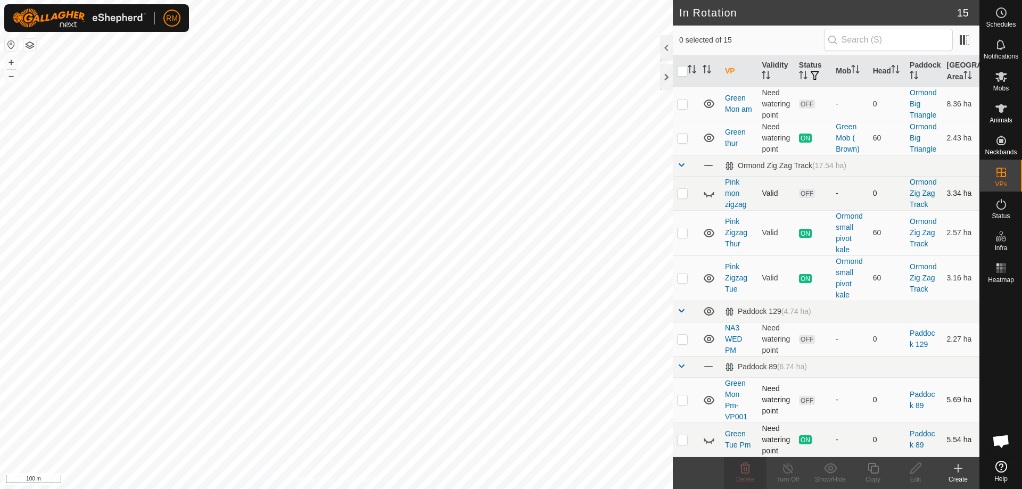
click at [714, 402] on icon at bounding box center [709, 400] width 13 height 13
click at [708, 440] on icon at bounding box center [709, 439] width 13 height 13
click at [708, 439] on icon at bounding box center [709, 439] width 11 height 9
click at [707, 401] on icon at bounding box center [709, 400] width 13 height 13
click at [702, 399] on td at bounding box center [709, 399] width 22 height 45
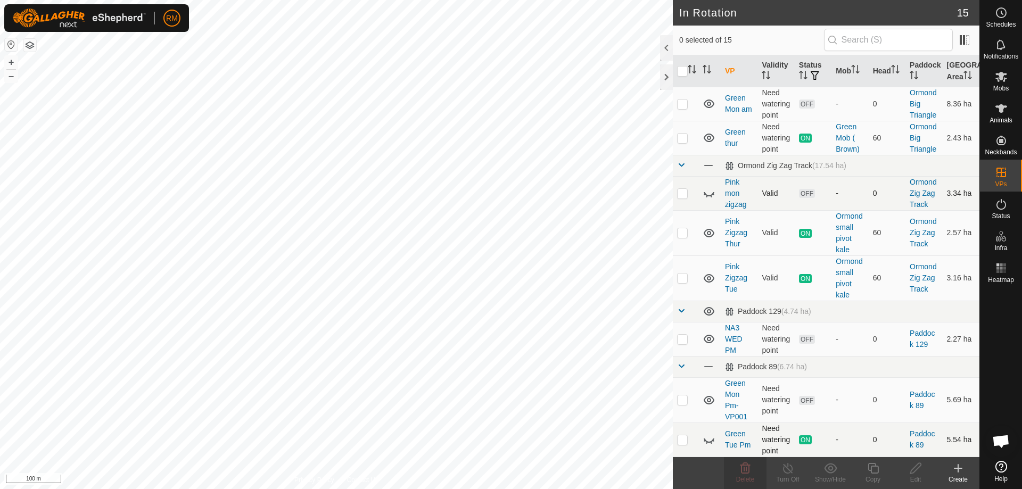
click at [704, 401] on icon at bounding box center [709, 400] width 13 height 13
drag, startPoint x: 705, startPoint y: 400, endPoint x: 709, endPoint y: 412, distance: 13.5
click at [706, 401] on icon at bounding box center [709, 400] width 13 height 13
click at [709, 439] on icon at bounding box center [709, 439] width 13 height 13
click at [682, 402] on p-checkbox at bounding box center [682, 399] width 11 height 9
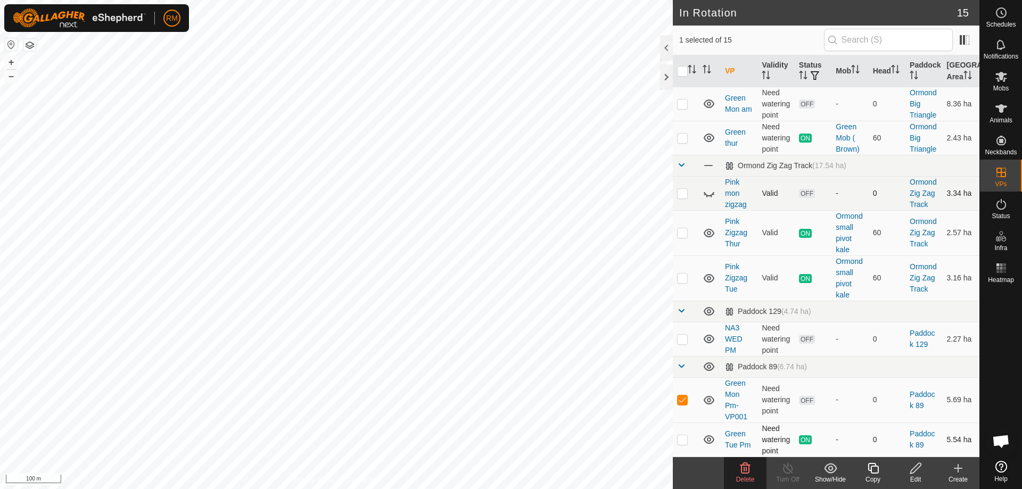
click at [747, 467] on icon at bounding box center [745, 468] width 13 height 13
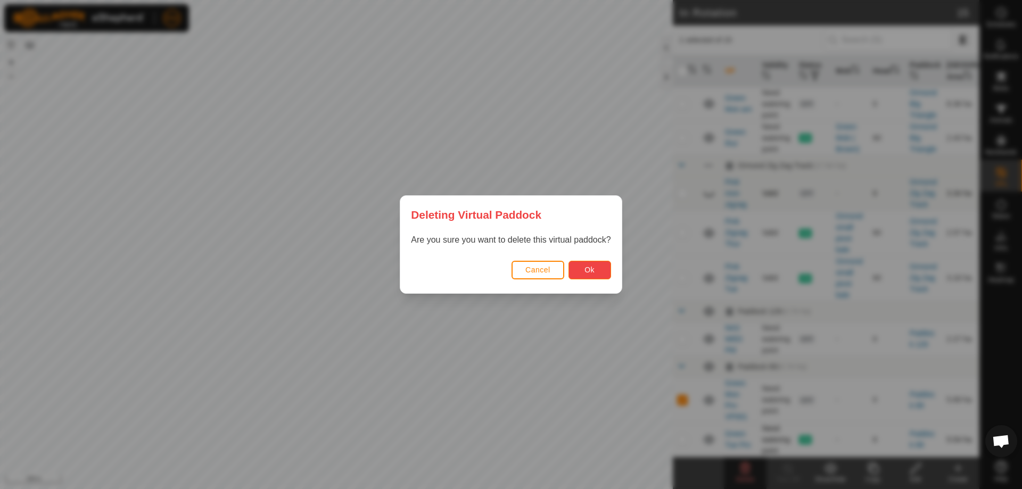
click at [585, 271] on span "Ok" at bounding box center [589, 270] width 10 height 9
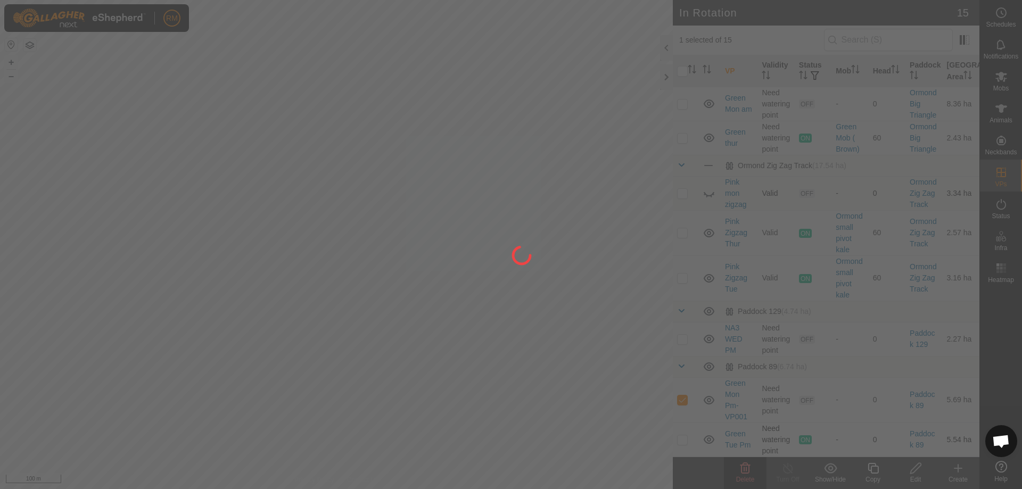
checkbox input "false"
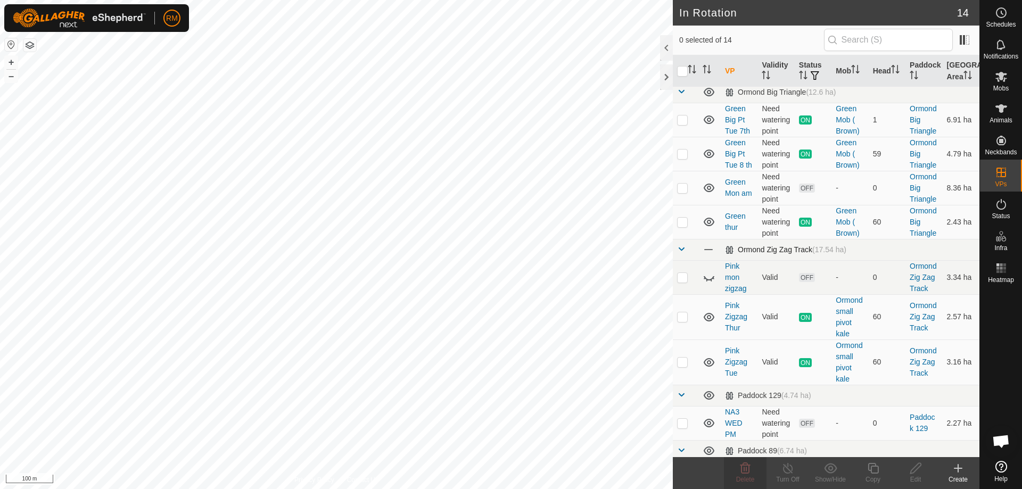
scroll to position [231, 0]
click at [708, 226] on icon at bounding box center [709, 221] width 11 height 9
click at [708, 228] on icon at bounding box center [709, 221] width 13 height 13
click at [710, 194] on icon at bounding box center [709, 187] width 13 height 13
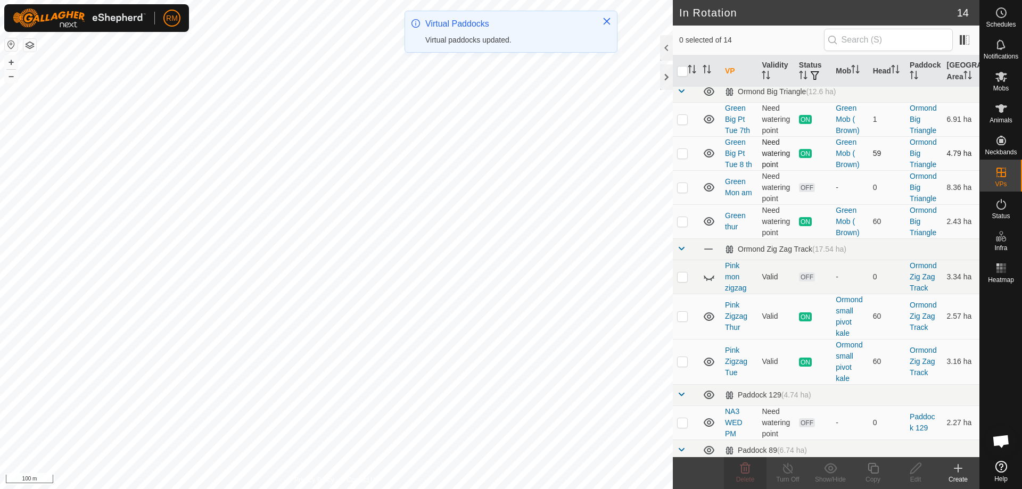
click at [711, 160] on icon at bounding box center [709, 153] width 13 height 13
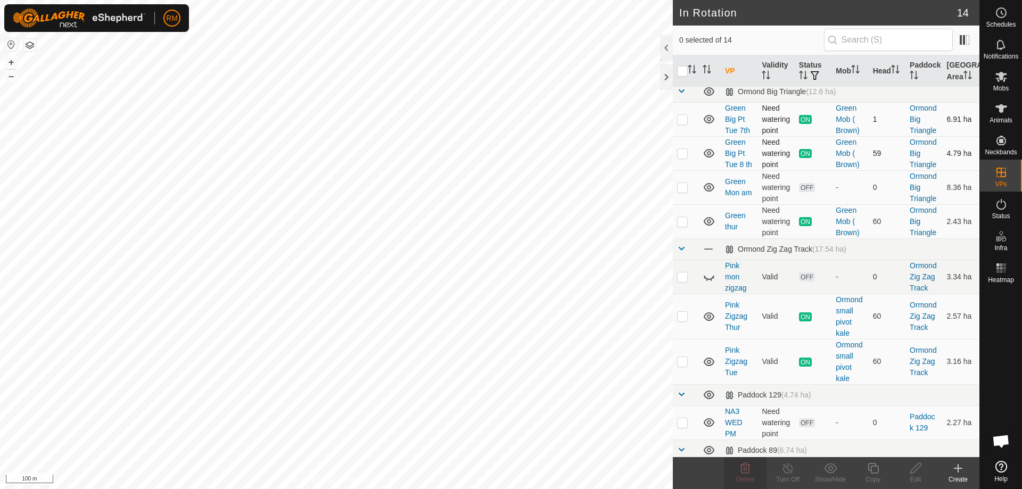
click at [707, 123] on icon at bounding box center [709, 119] width 11 height 9
click at [707, 126] on icon at bounding box center [709, 119] width 13 height 13
checkbox input "true"
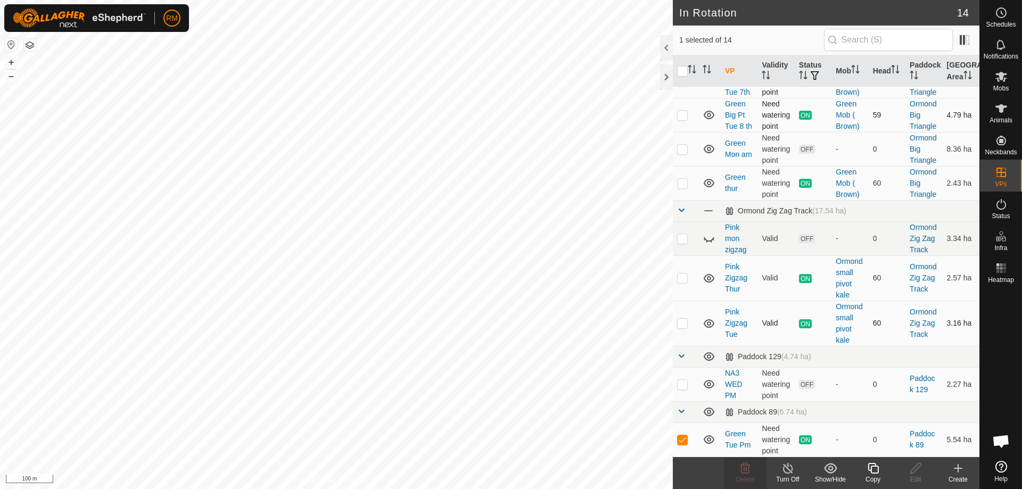
scroll to position [303, 0]
click at [707, 440] on icon at bounding box center [709, 439] width 13 height 13
checkbox input "true"
checkbox input "false"
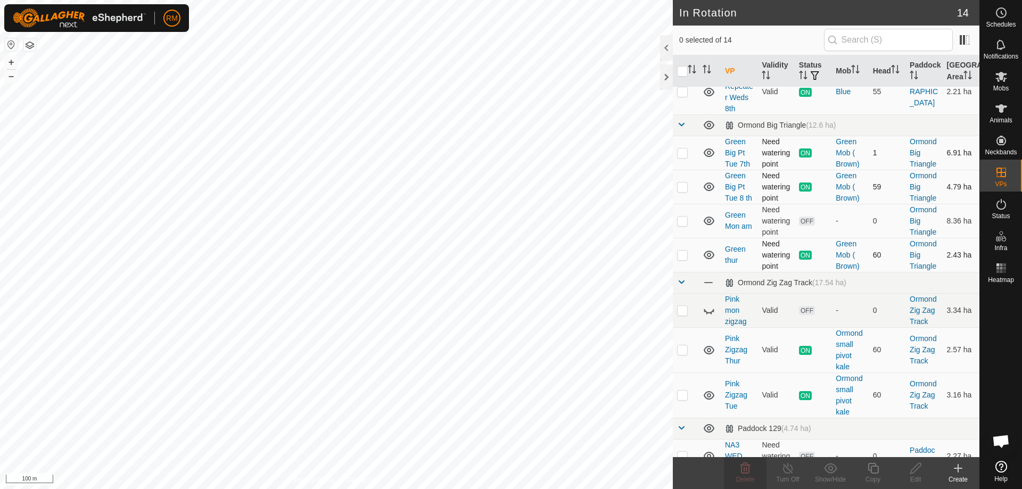
scroll to position [197, 0]
checkbox input "true"
checkbox input "false"
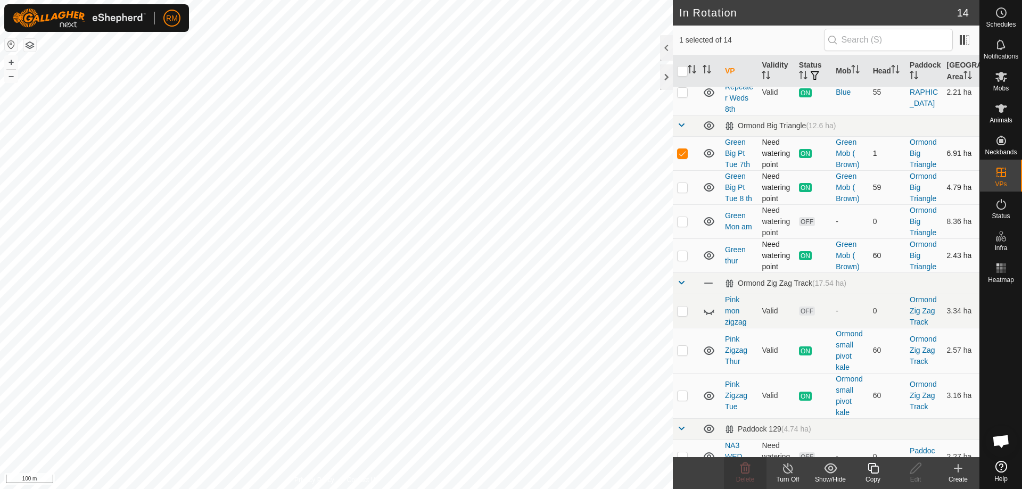
checkbox input "true"
checkbox input "false"
click at [786, 473] on icon at bounding box center [788, 468] width 10 height 11
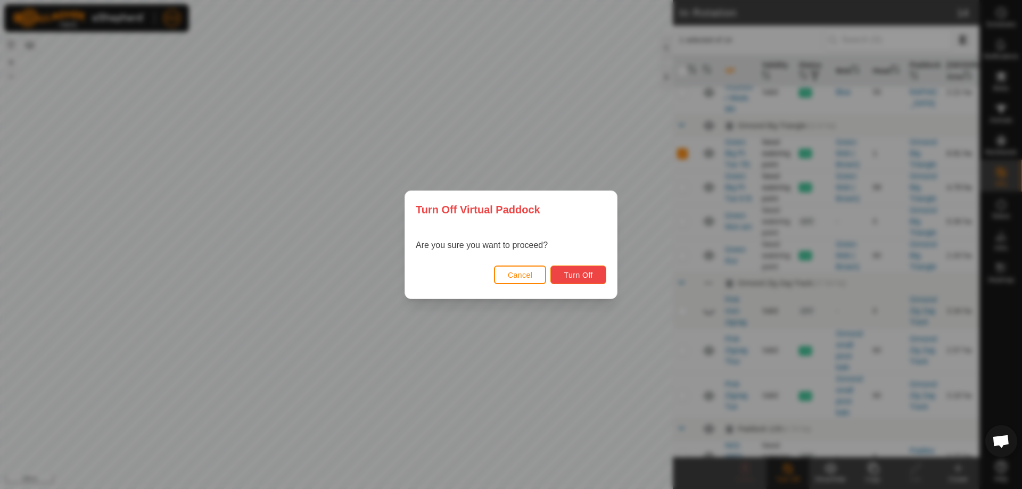
click at [582, 276] on span "Turn Off" at bounding box center [578, 275] width 29 height 9
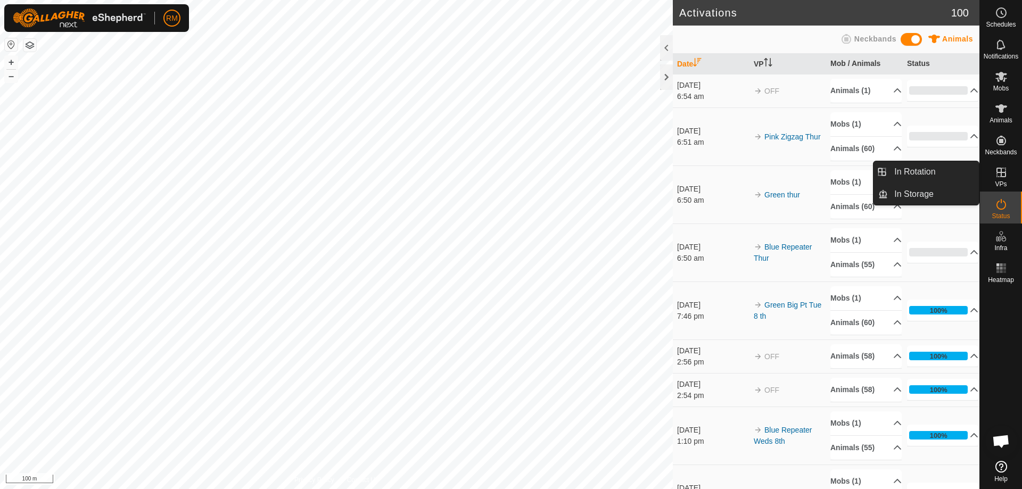
click at [1003, 178] on icon at bounding box center [1001, 172] width 13 height 13
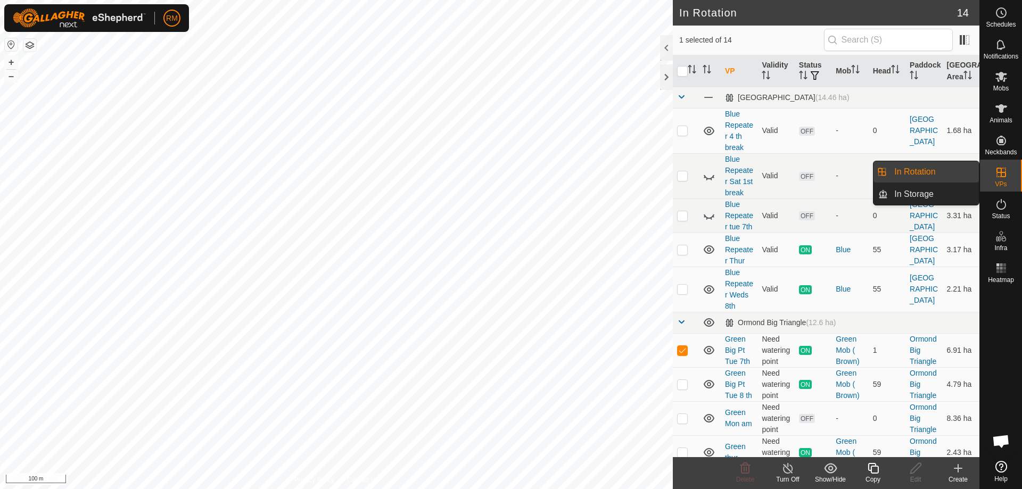
click at [938, 167] on link "In Rotation" at bounding box center [933, 171] width 91 height 21
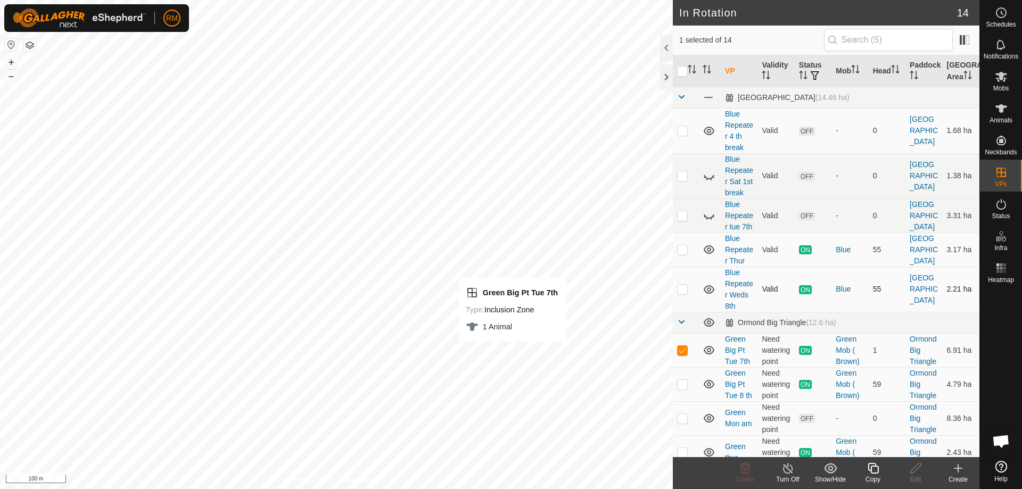
checkbox input "false"
checkbox input "true"
checkbox input "false"
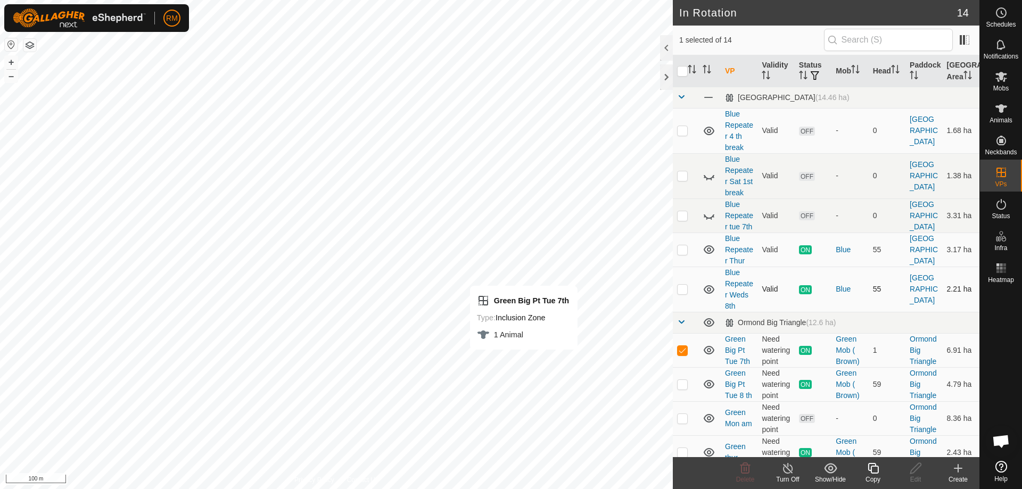
checkbox input "true"
checkbox input "false"
click at [712, 357] on icon at bounding box center [709, 350] width 13 height 13
click at [682, 354] on p-checkbox at bounding box center [682, 350] width 11 height 9
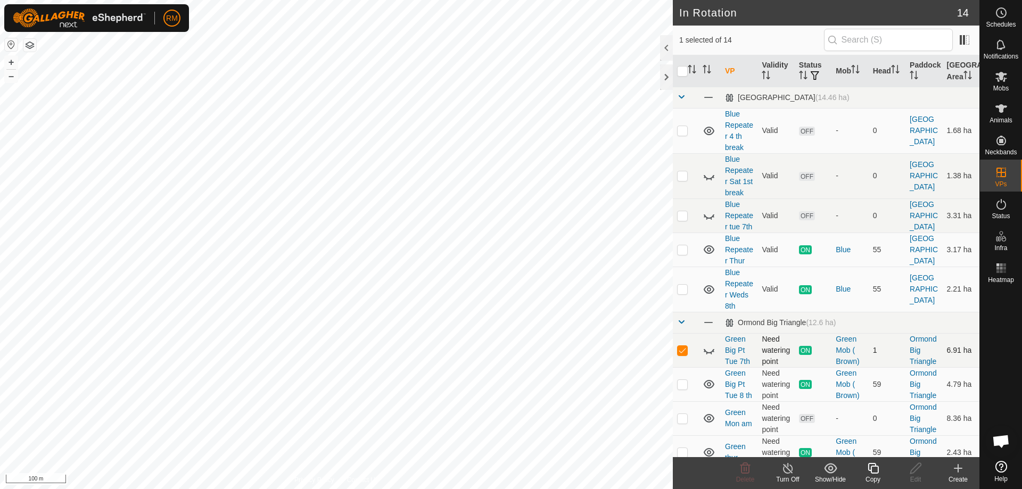
checkbox input "false"
click at [706, 357] on icon at bounding box center [709, 350] width 13 height 13
click at [707, 357] on icon at bounding box center [709, 350] width 13 height 13
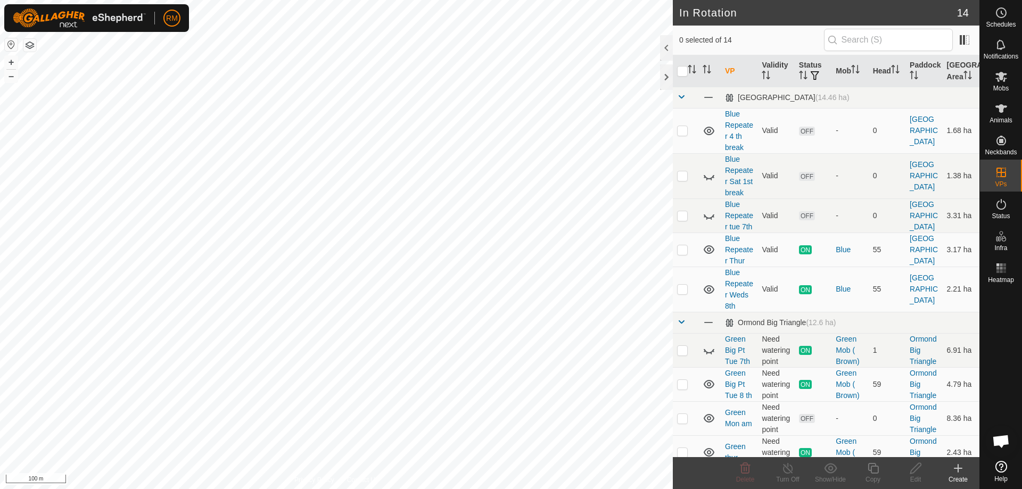
click at [702, 367] on td at bounding box center [709, 350] width 22 height 34
click at [709, 357] on icon at bounding box center [709, 350] width 13 height 13
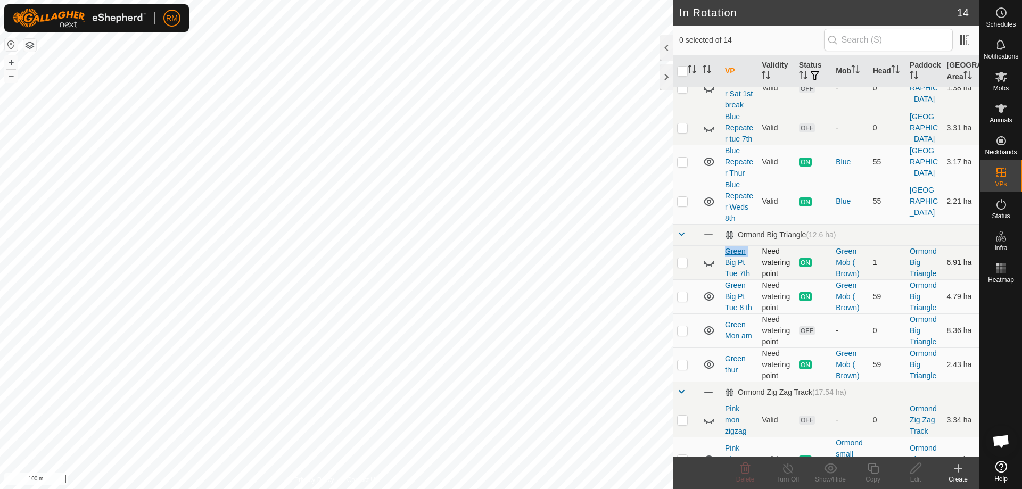
scroll to position [88, 0]
click at [681, 300] on p-checkbox at bounding box center [682, 296] width 11 height 9
checkbox input "true"
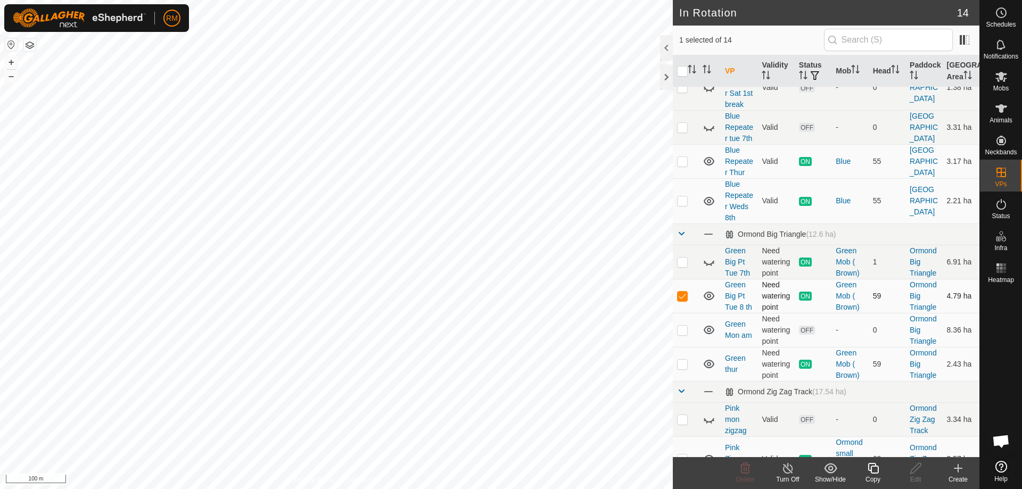
click at [707, 300] on icon at bounding box center [709, 296] width 11 height 9
click at [705, 302] on icon at bounding box center [709, 296] width 13 height 13
click at [705, 300] on icon at bounding box center [709, 296] width 11 height 9
click at [705, 302] on icon at bounding box center [709, 296] width 13 height 13
click at [789, 470] on line at bounding box center [787, 469] width 9 height 9
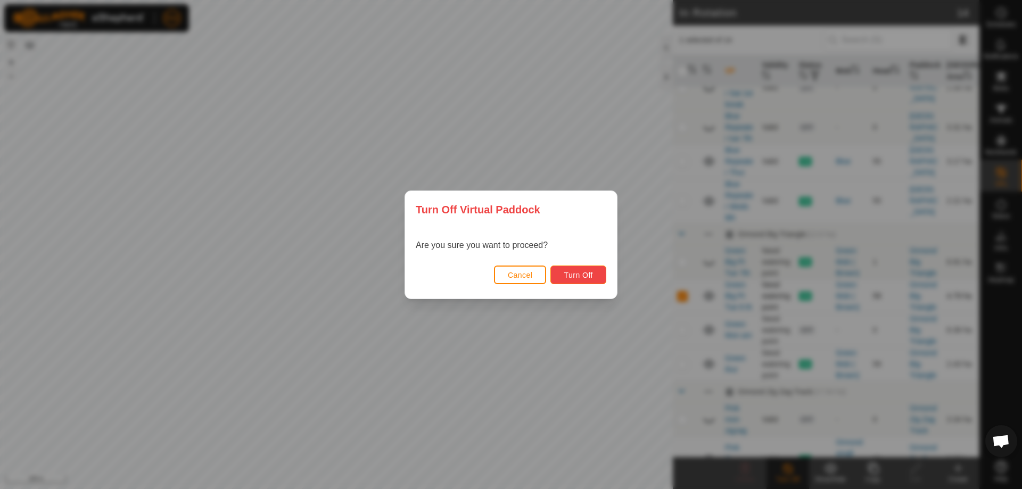
click at [591, 279] on span "Turn Off" at bounding box center [578, 275] width 29 height 9
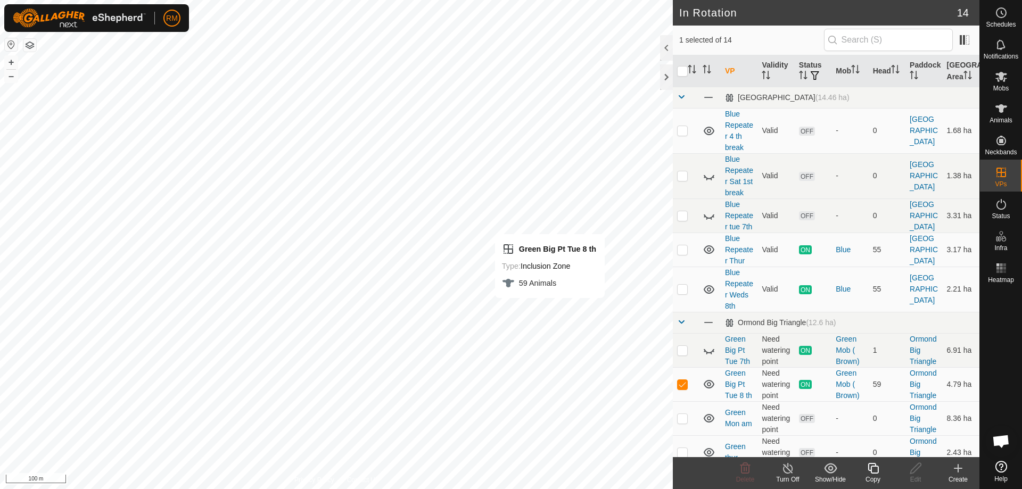
checkbox input "false"
checkbox input "true"
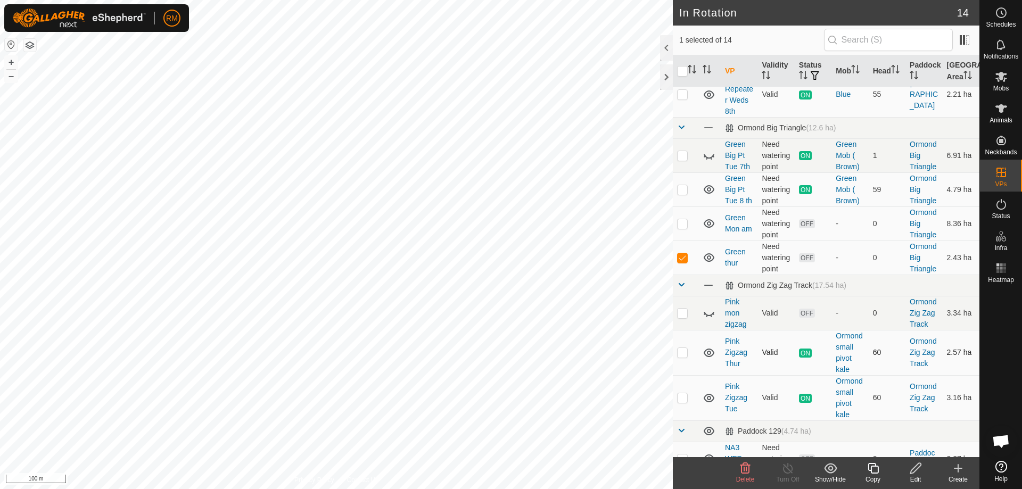
scroll to position [195, 0]
click at [1005, 80] on icon at bounding box center [1001, 76] width 13 height 13
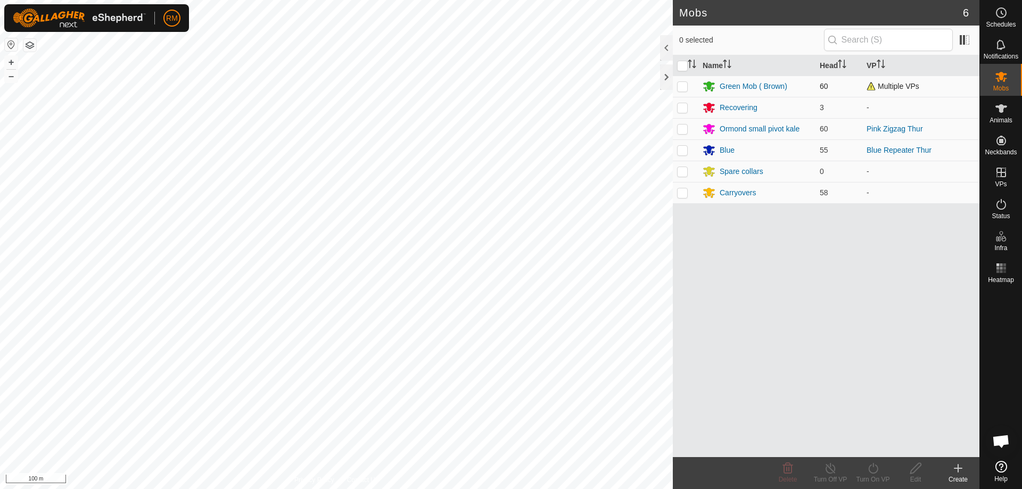
click at [682, 87] on p-checkbox at bounding box center [682, 86] width 11 height 9
checkbox input "true"
click at [871, 474] on icon at bounding box center [872, 468] width 13 height 13
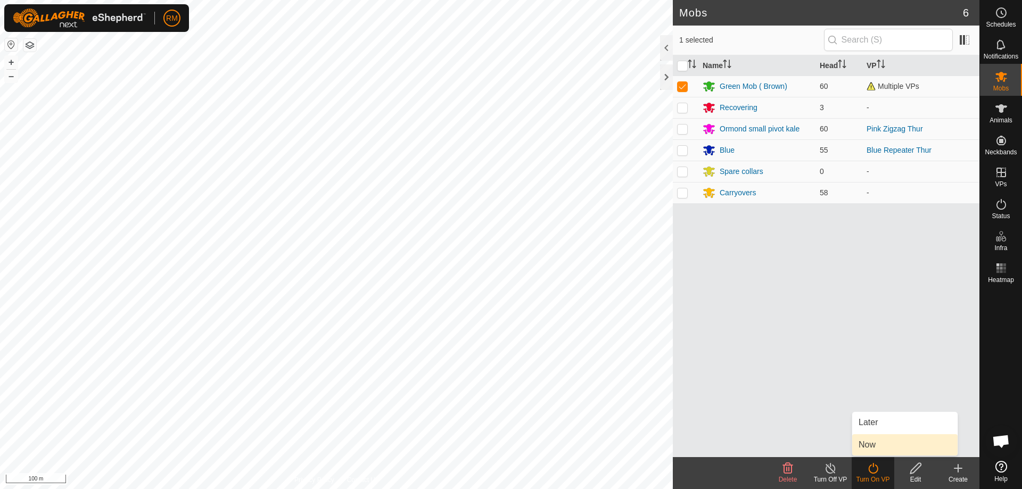
click at [871, 445] on link "Now" at bounding box center [904, 444] width 105 height 21
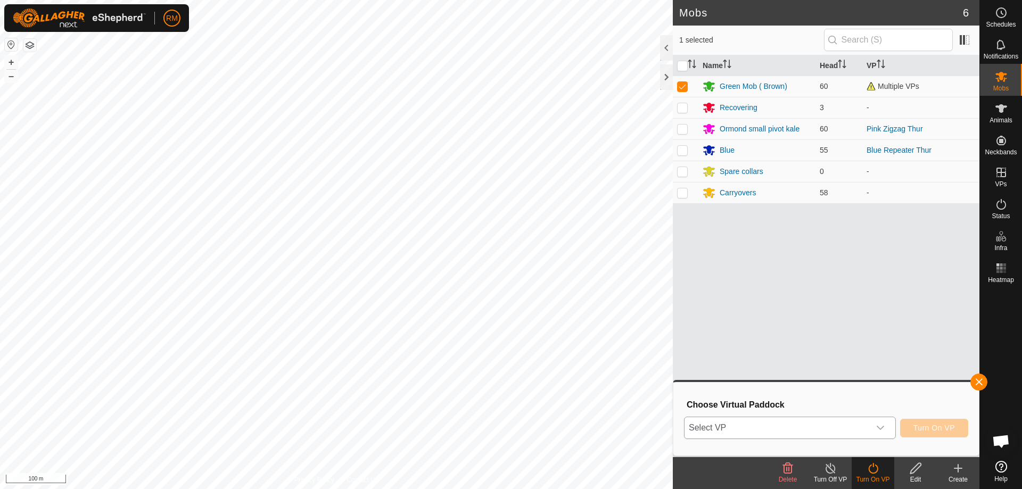
click at [883, 429] on icon "dropdown trigger" at bounding box center [880, 428] width 9 height 9
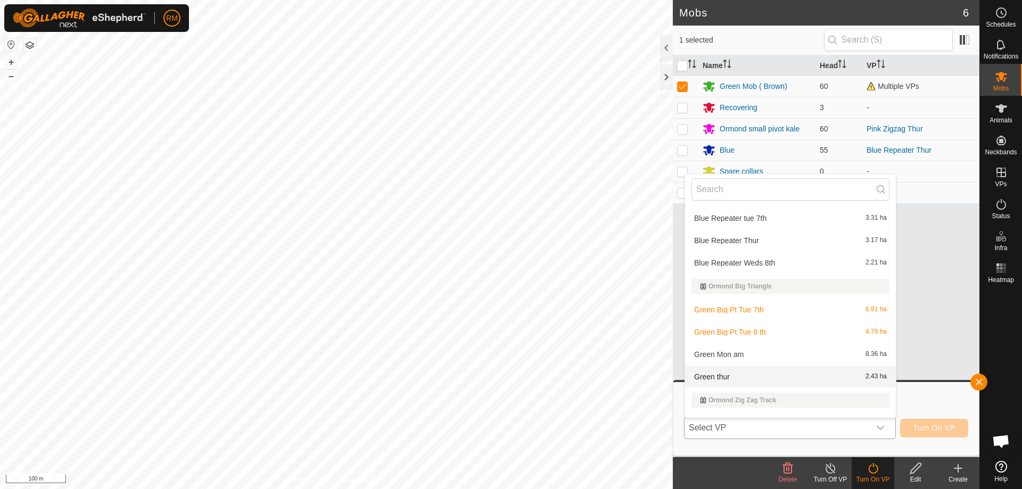
scroll to position [67, 0]
click at [737, 379] on li "Green thur 2.43 ha" at bounding box center [790, 376] width 211 height 21
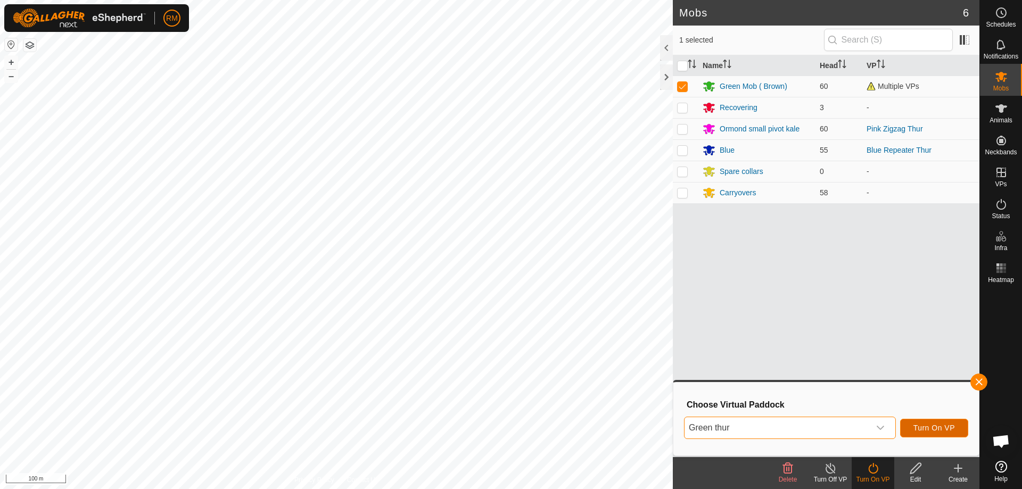
click at [928, 425] on span "Turn On VP" at bounding box center [934, 428] width 42 height 9
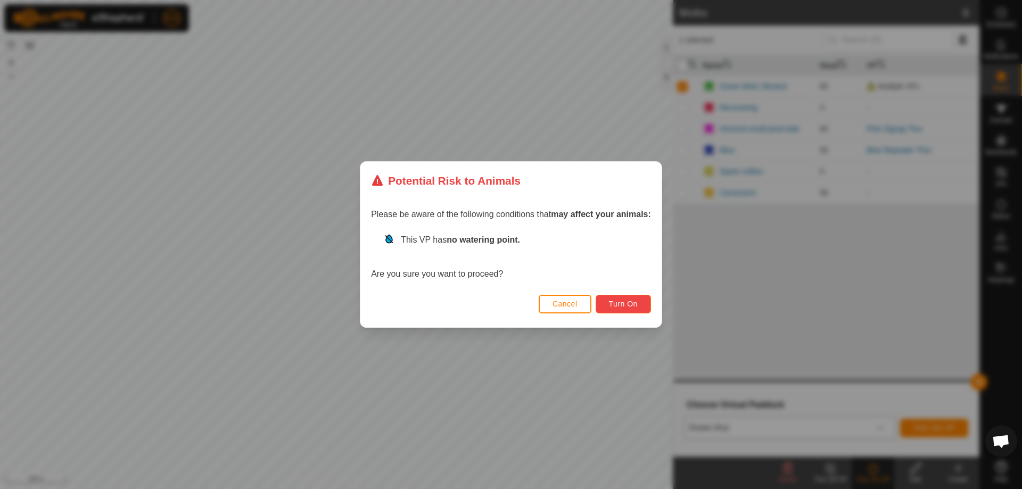
click at [632, 303] on span "Turn On" at bounding box center [623, 304] width 29 height 9
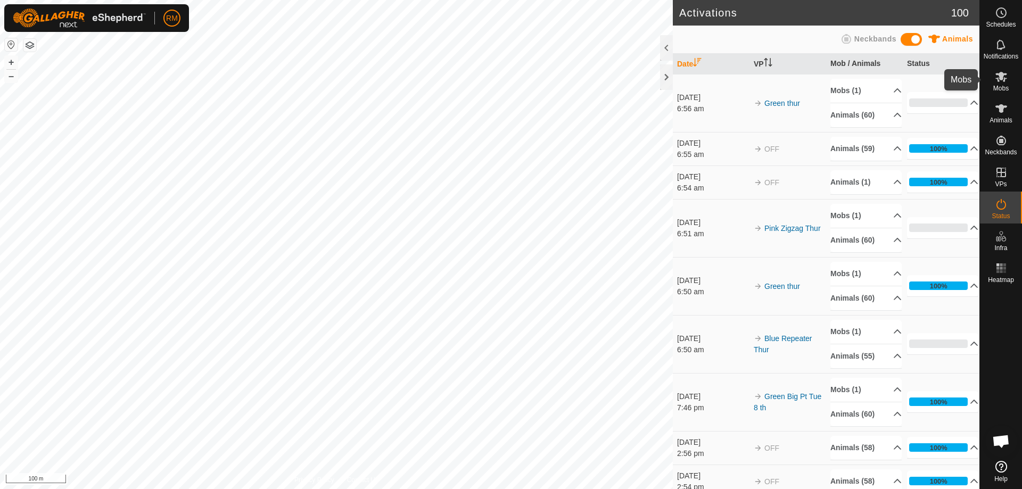
click at [1000, 81] on icon at bounding box center [1001, 76] width 13 height 13
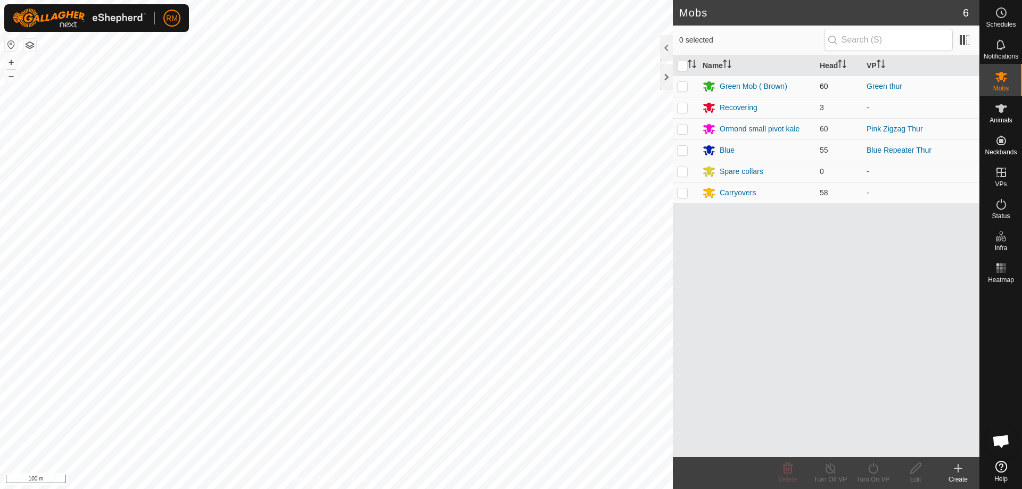
click at [682, 86] on p-checkbox at bounding box center [682, 86] width 11 height 9
drag, startPoint x: 681, startPoint y: 86, endPoint x: 739, endPoint y: 199, distance: 127.1
click at [681, 86] on p-checkbox at bounding box center [682, 86] width 11 height 9
checkbox input "true"
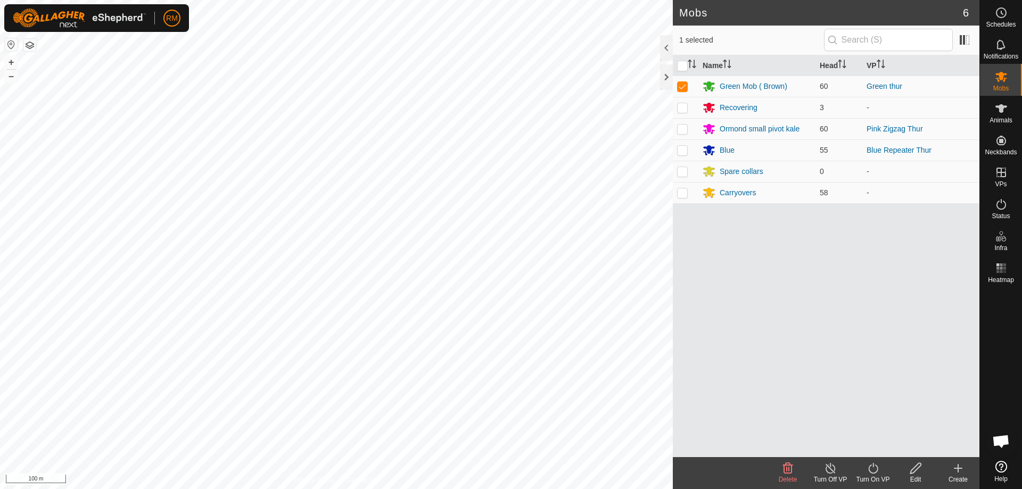
click at [826, 469] on icon at bounding box center [830, 468] width 10 height 11
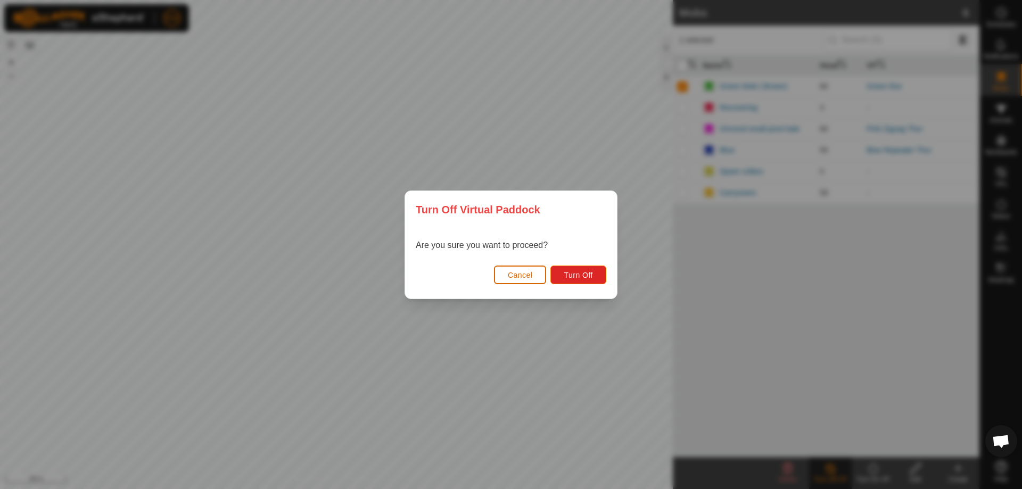
click at [505, 273] on button "Cancel" at bounding box center [520, 275] width 53 height 19
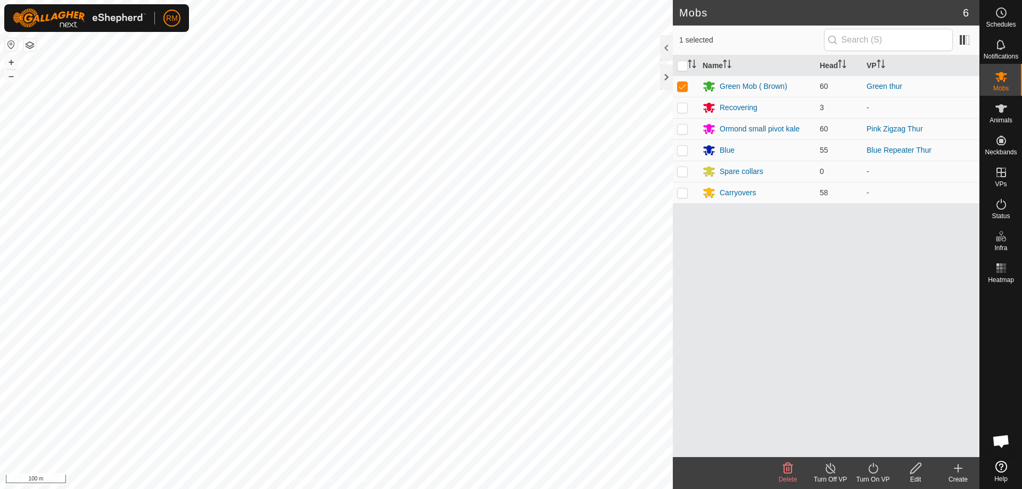
click at [874, 469] on icon at bounding box center [872, 468] width 13 height 13
click at [874, 444] on link "Now" at bounding box center [904, 444] width 105 height 21
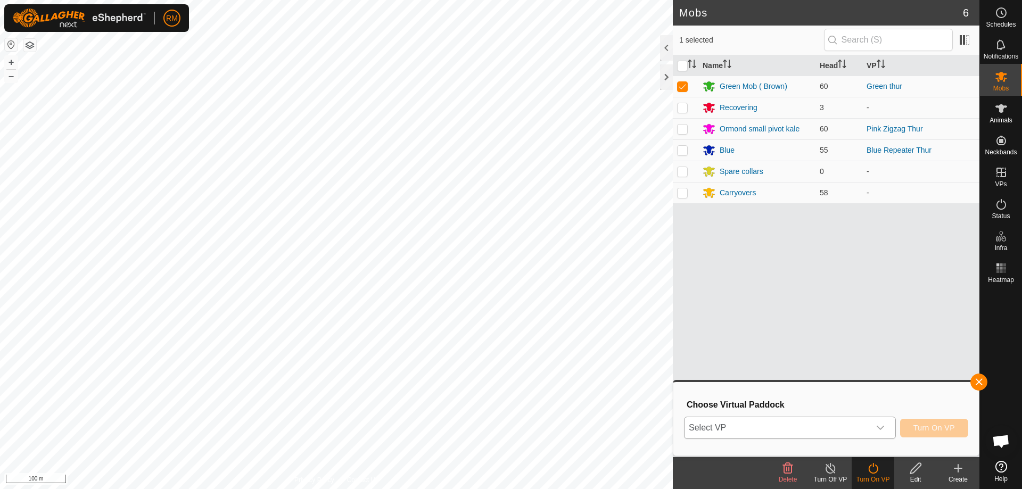
click at [879, 427] on icon "dropdown trigger" at bounding box center [880, 428] width 9 height 9
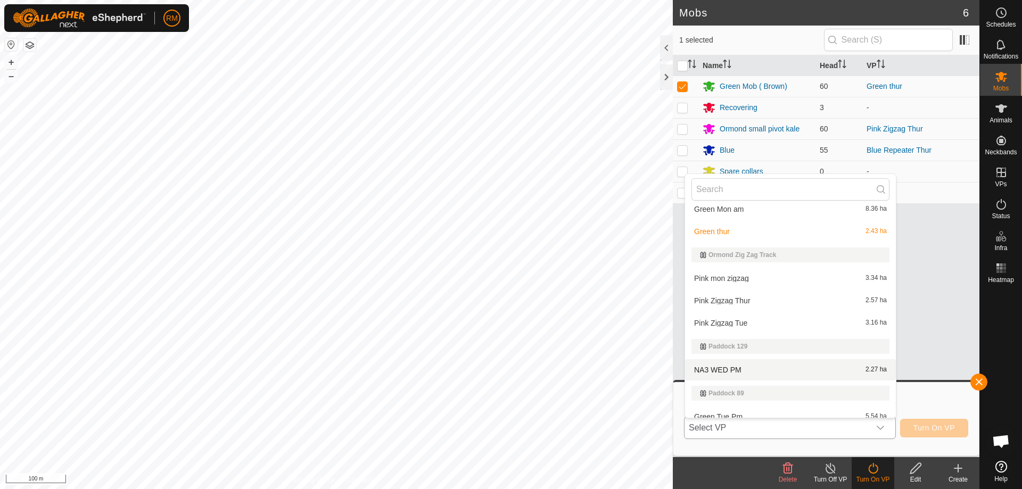
scroll to position [221, 0]
